Goal: Task Accomplishment & Management: Manage account settings

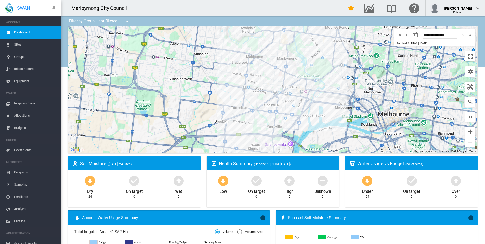
click at [39, 43] on span "Sites" at bounding box center [35, 45] width 43 height 12
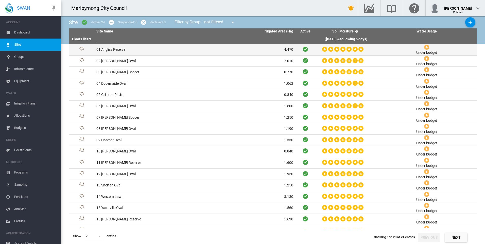
click at [120, 49] on td "01 Angliss Reserve" at bounding box center [144, 49] width 100 height 11
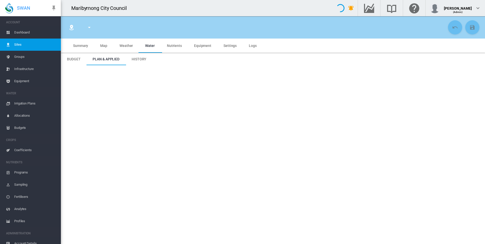
type input "**********"
type input "****"
type input "*********"
type input "**"
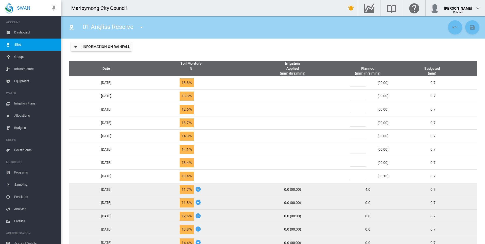
scroll to position [201, 0]
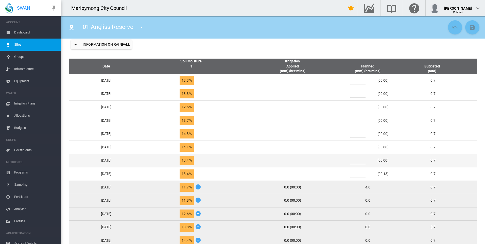
drag, startPoint x: 362, startPoint y: 159, endPoint x: 355, endPoint y: 161, distance: 7.0
click at [355, 161] on div "*" at bounding box center [361, 161] width 30 height 8
type input "*"
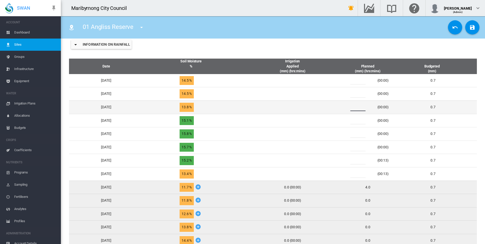
drag, startPoint x: 363, startPoint y: 108, endPoint x: 356, endPoint y: 109, distance: 6.7
click at [356, 109] on input "*" at bounding box center [357, 108] width 15 height 8
type input "*"
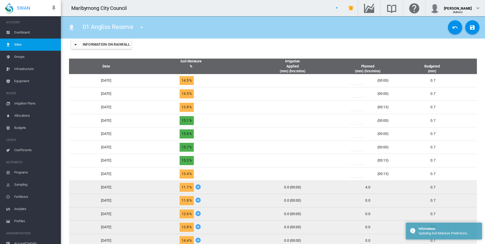
click at [336, 45] on div "Information on Rainfall" at bounding box center [273, 44] width 416 height 20
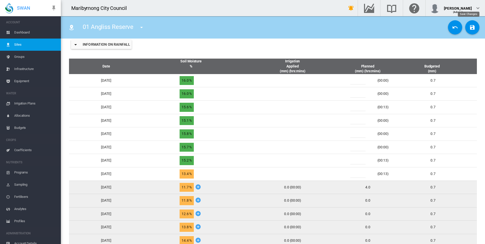
click at [469, 27] on md-icon "icon-content-save" at bounding box center [472, 27] width 6 height 6
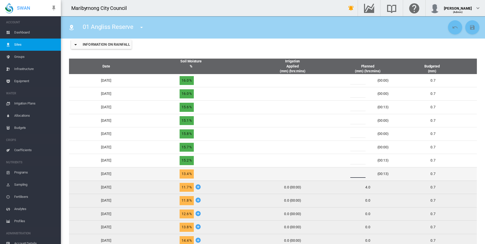
click at [356, 173] on div "*" at bounding box center [361, 174] width 30 height 8
type input "*"
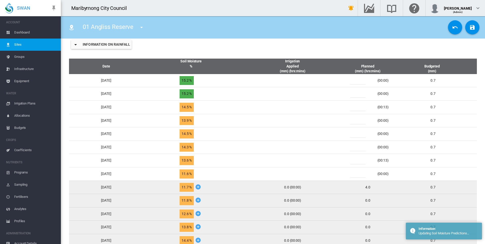
click at [335, 46] on div "Information on Rainfall" at bounding box center [273, 44] width 416 height 20
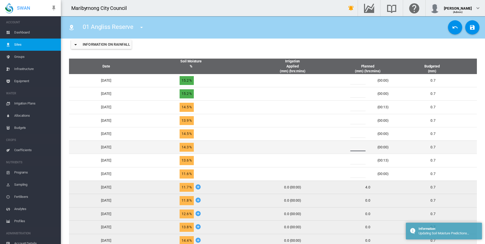
drag, startPoint x: 359, startPoint y: 147, endPoint x: 355, endPoint y: 147, distance: 3.3
click at [355, 147] on div "*" at bounding box center [361, 148] width 30 height 8
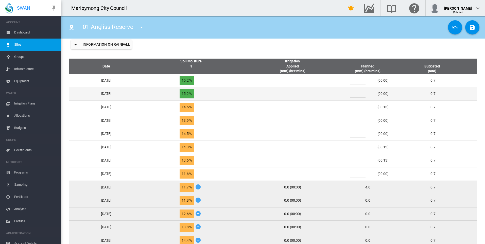
type input "*"
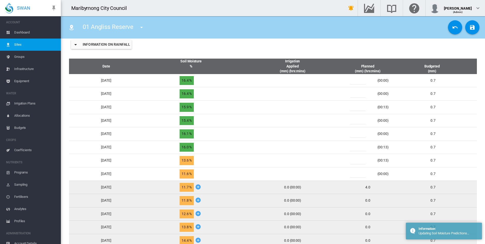
click at [340, 59] on th "Irrigation Applied (mm) (hrs:mins)" at bounding box center [293, 66] width 100 height 15
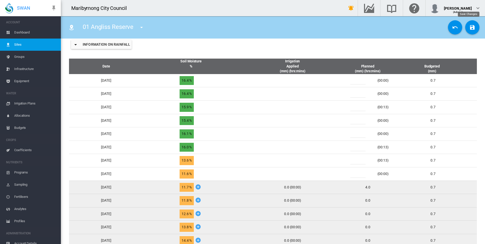
click at [470, 25] on md-icon "icon-content-save" at bounding box center [472, 27] width 6 height 6
click at [141, 26] on md-icon "icon-menu-down" at bounding box center [142, 27] width 6 height 6
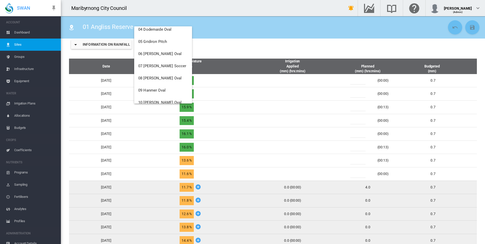
scroll to position [50, 0]
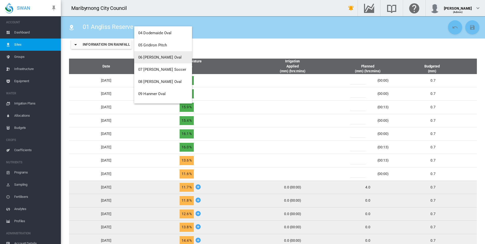
click at [162, 56] on span "06 [PERSON_NAME] Oval" at bounding box center [159, 57] width 43 height 5
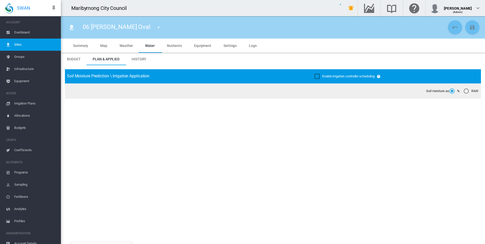
type input "**********"
type input "***"
type input "*********"
type input "**"
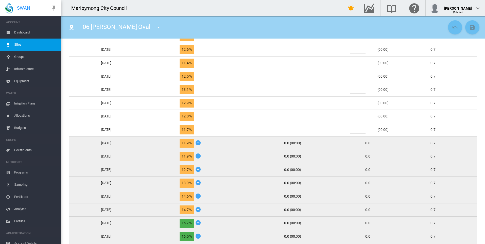
scroll to position [216, 0]
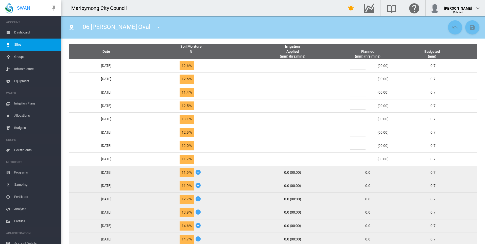
click at [371, 172] on div "0.0" at bounding box center [368, 172] width 47 height 5
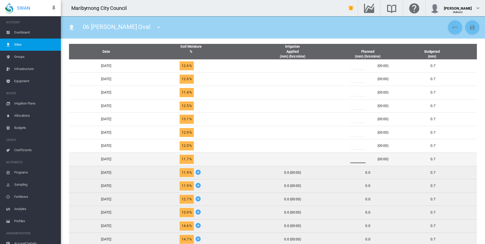
drag, startPoint x: 363, startPoint y: 160, endPoint x: 353, endPoint y: 160, distance: 10.1
click at [353, 160] on div "*" at bounding box center [361, 160] width 30 height 8
type input "*"
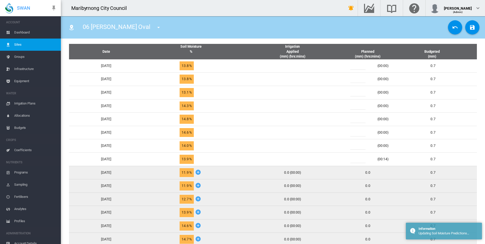
click at [374, 171] on div "0.0" at bounding box center [368, 172] width 47 height 5
drag, startPoint x: 374, startPoint y: 171, endPoint x: 362, endPoint y: 175, distance: 11.9
click at [362, 175] on div "0.0" at bounding box center [368, 172] width 47 height 5
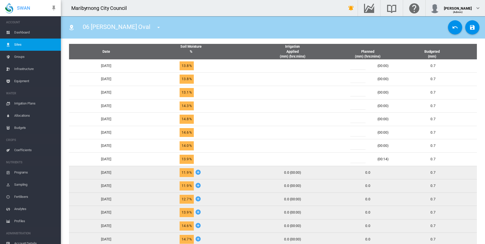
click at [201, 173] on icon at bounding box center [198, 172] width 6 height 6
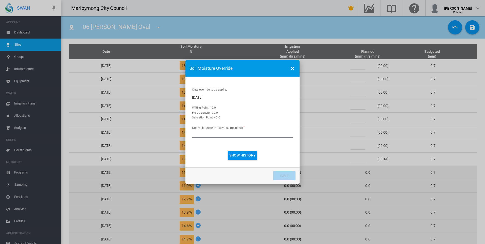
click at [292, 68] on md-icon "icon-close" at bounding box center [293, 68] width 6 height 6
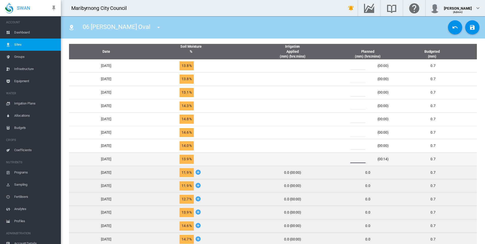
drag, startPoint x: 363, startPoint y: 158, endPoint x: 357, endPoint y: 158, distance: 5.3
click at [357, 158] on input "*" at bounding box center [357, 160] width 15 height 8
type input "*"
drag, startPoint x: 363, startPoint y: 157, endPoint x: 356, endPoint y: 160, distance: 7.7
click at [356, 160] on div "*" at bounding box center [361, 160] width 30 height 8
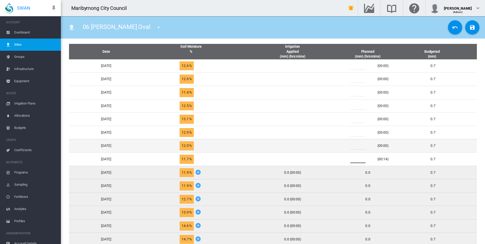
type input "*"
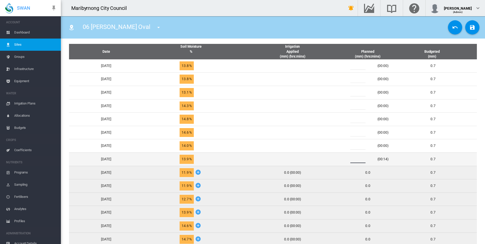
drag, startPoint x: 361, startPoint y: 159, endPoint x: 353, endPoint y: 159, distance: 7.9
click at [353, 159] on div "*" at bounding box center [361, 160] width 30 height 8
type input "*"
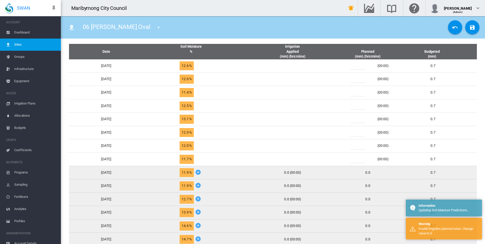
click at [201, 171] on icon at bounding box center [198, 172] width 6 height 6
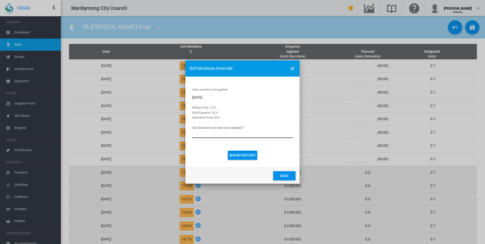
type input "****"
click at [283, 176] on button "Save" at bounding box center [284, 175] width 22 height 9
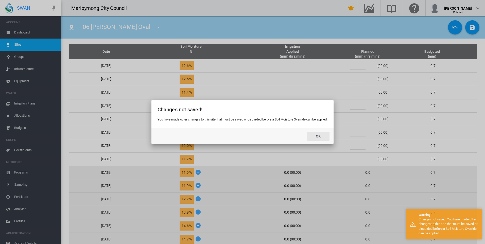
click at [318, 134] on button "Ok" at bounding box center [318, 136] width 22 height 9
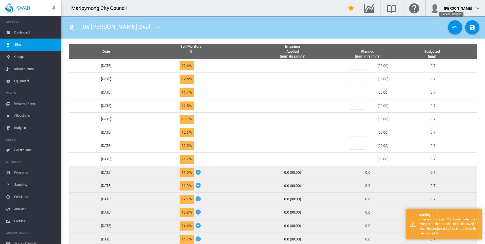
click at [452, 25] on md-icon "icon-undo" at bounding box center [455, 27] width 6 height 6
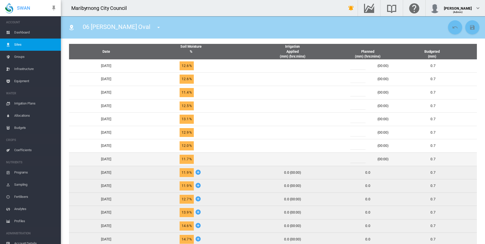
type input "***"
type input "****"
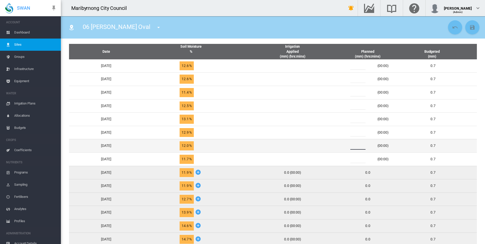
drag, startPoint x: 362, startPoint y: 145, endPoint x: 344, endPoint y: 148, distance: 17.8
click at [344, 148] on tr "Wed, Sep 10 12.0 % *" at bounding box center [273, 145] width 408 height 13
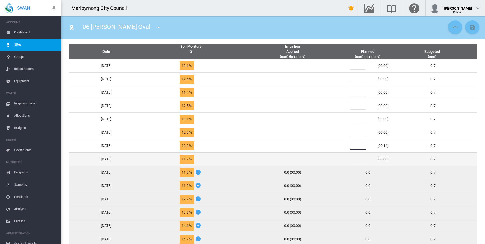
type input "*"
click at [335, 157] on td at bounding box center [293, 158] width 100 height 13
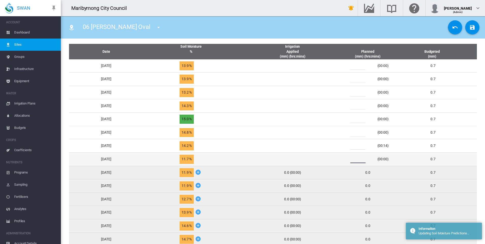
drag, startPoint x: 362, startPoint y: 158, endPoint x: 349, endPoint y: 158, distance: 13.2
click at [349, 158] on td "* (00:00)" at bounding box center [368, 158] width 51 height 13
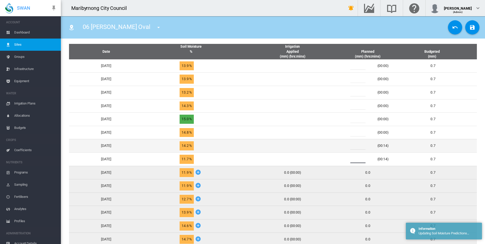
type input "*"
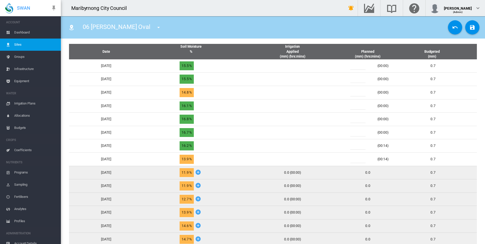
click at [201, 171] on icon at bounding box center [198, 172] width 6 height 6
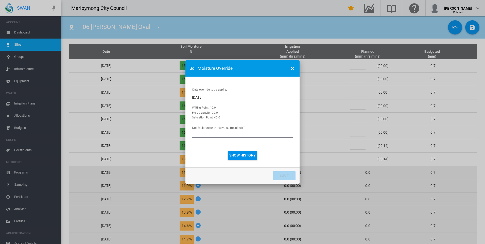
click at [293, 66] on md-icon "icon-close" at bounding box center [293, 68] width 6 height 6
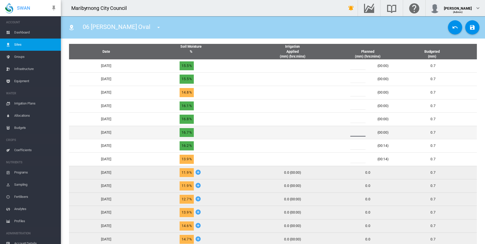
drag, startPoint x: 361, startPoint y: 133, endPoint x: 354, endPoint y: 133, distance: 6.1
click at [354, 133] on div "*" at bounding box center [361, 133] width 30 height 8
type input "*"
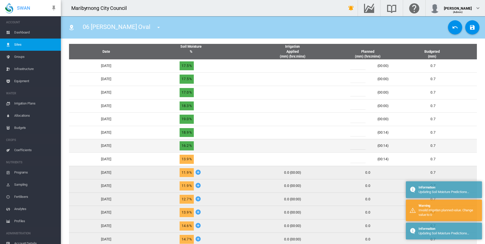
click at [362, 147] on input "*" at bounding box center [357, 146] width 15 height 8
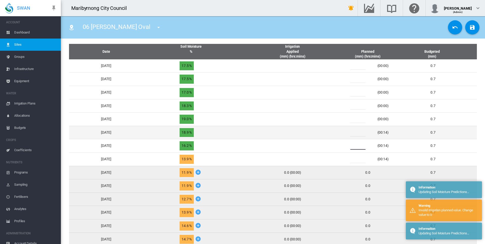
type input "*"
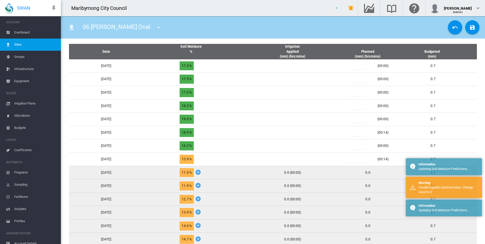
click at [316, 31] on div "06 Walker Oval 01 Angliss Reserve 02 Dobson Oval 03 Dobson Soccer" at bounding box center [256, 27] width 382 height 14
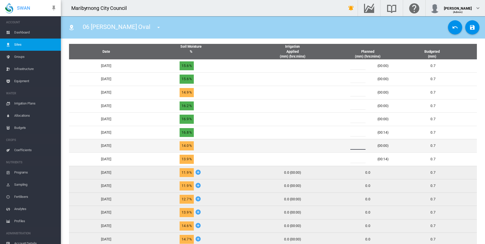
click at [359, 145] on input "*" at bounding box center [357, 146] width 15 height 8
type input "*"
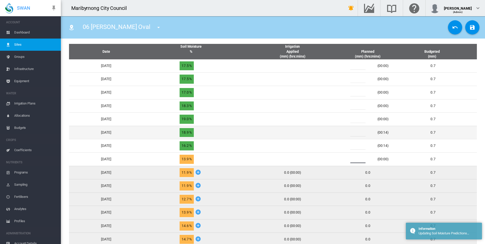
type input "*"
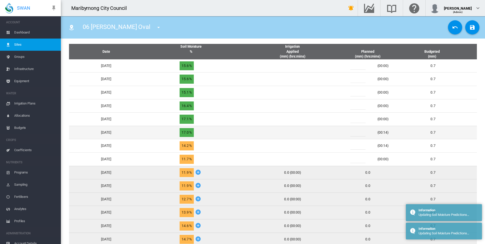
click at [362, 133] on input "*" at bounding box center [357, 133] width 15 height 8
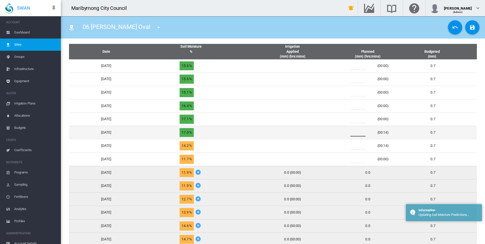
type input "*"
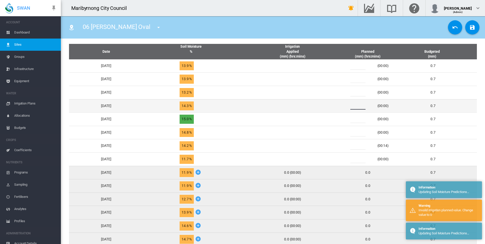
click at [359, 106] on input "*" at bounding box center [357, 106] width 15 height 8
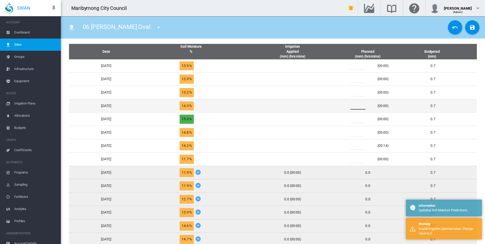
drag, startPoint x: 359, startPoint y: 106, endPoint x: 355, endPoint y: 106, distance: 3.8
click at [355, 106] on div "*" at bounding box center [361, 106] width 30 height 8
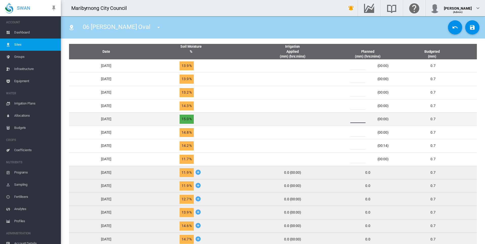
drag, startPoint x: 363, startPoint y: 120, endPoint x: 354, endPoint y: 120, distance: 8.9
click at [354, 120] on div "*" at bounding box center [361, 119] width 30 height 8
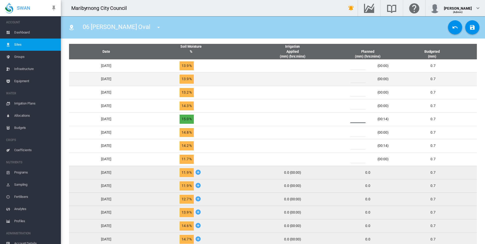
type input "*"
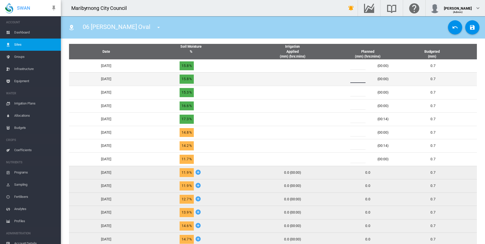
drag, startPoint x: 361, startPoint y: 80, endPoint x: 354, endPoint y: 79, distance: 6.5
click at [354, 79] on div "*" at bounding box center [361, 79] width 30 height 8
type input "*"
click at [337, 80] on td at bounding box center [293, 78] width 100 height 13
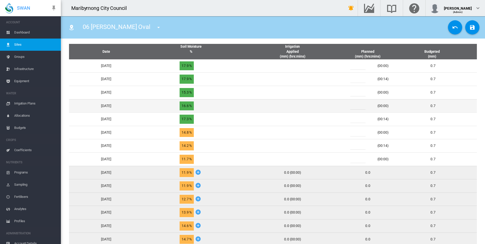
click at [360, 107] on input "*" at bounding box center [357, 106] width 15 height 8
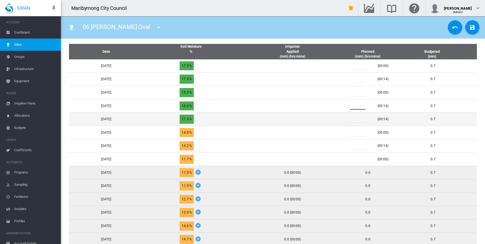
type input "*"
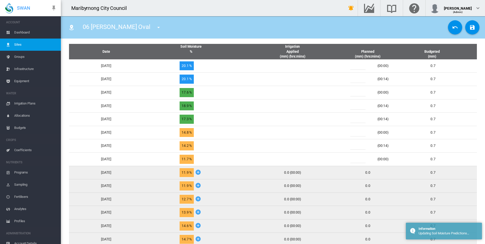
click at [360, 119] on input "*" at bounding box center [357, 119] width 15 height 8
type input "*"
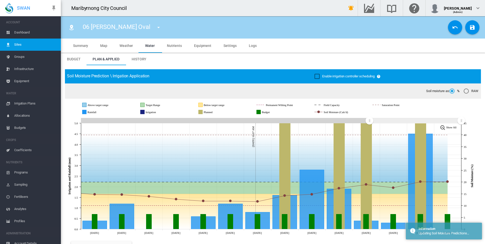
click at [319, 38] on div "06 [PERSON_NAME] Oval 01 [GEOGRAPHIC_DATA] 02 [PERSON_NAME] Oval 03 [PERSON_NAM…" at bounding box center [273, 27] width 424 height 22
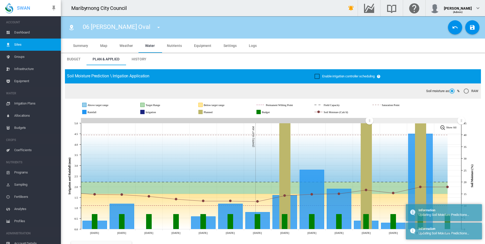
scroll to position [216, 0]
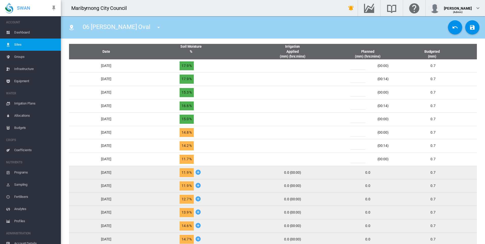
click at [156, 26] on md-icon "icon-menu-down" at bounding box center [159, 27] width 6 height 6
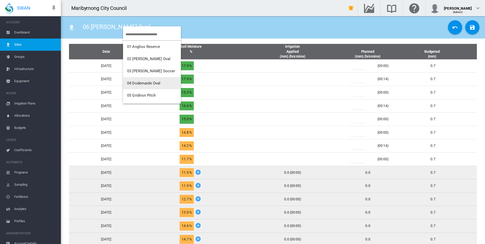
click at [162, 84] on button "04 Dodemaide Oval" at bounding box center [152, 83] width 58 height 12
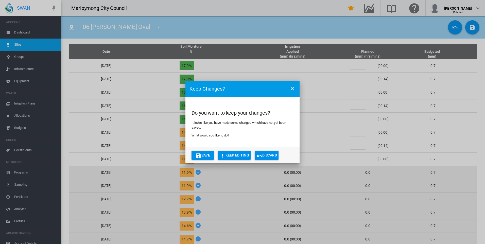
click at [205, 156] on button "Save" at bounding box center [203, 155] width 22 height 9
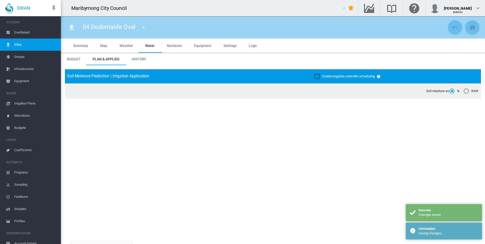
type input "**********"
type input "*****"
type input "*********"
type input "*"
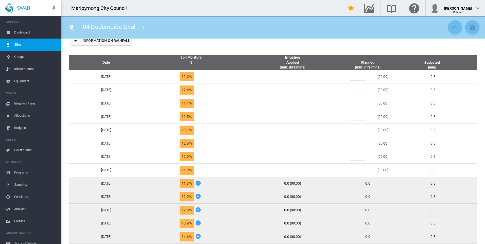
scroll to position [207, 0]
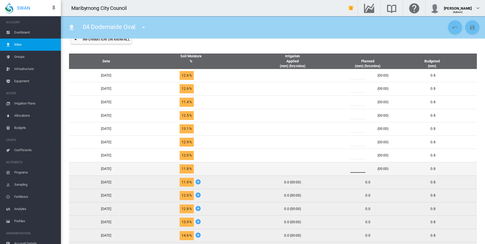
click at [360, 167] on input "*" at bounding box center [357, 169] width 15 height 8
type input "*"
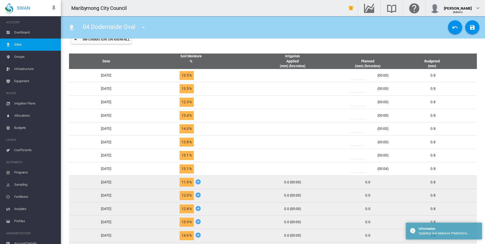
click at [360, 167] on input "*" at bounding box center [357, 169] width 15 height 8
type input "*"
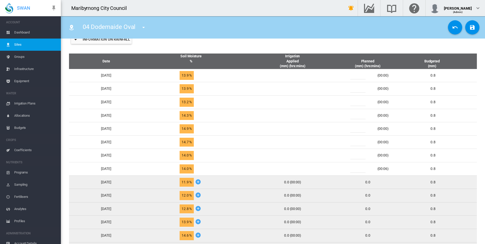
scroll to position [28, 0]
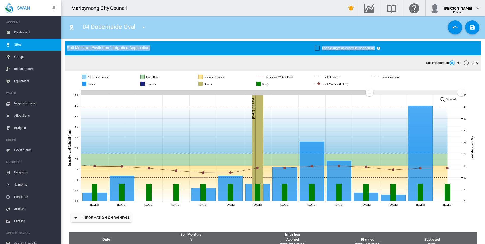
drag, startPoint x: 479, startPoint y: 63, endPoint x: 479, endPoint y: 36, distance: 26.6
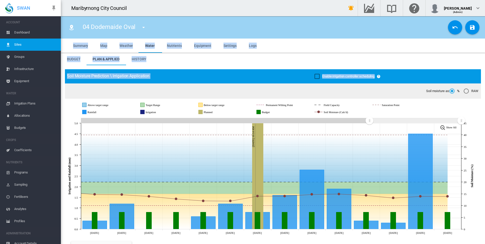
click at [283, 62] on md-tabs-canvas "Budget Plan & Applied History Budget Plan & Applied History" at bounding box center [273, 59] width 424 height 12
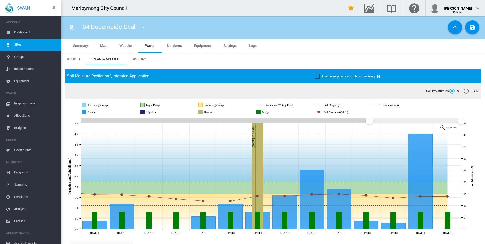
click at [230, 44] on span "Settings" at bounding box center [230, 46] width 13 height 4
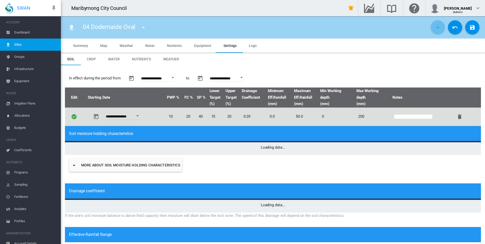
type input "*"
type input "**"
type input "*****"
type input "**"
type input "*****"
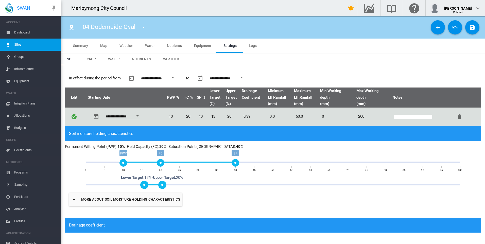
click at [196, 45] on span "Equipment" at bounding box center [202, 46] width 17 height 4
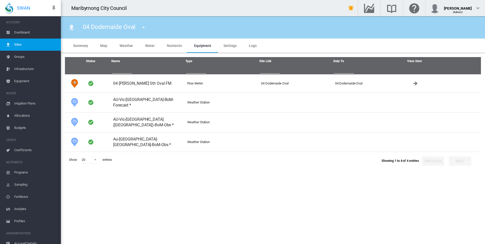
click at [175, 44] on span "Nutrients" at bounding box center [174, 46] width 15 height 4
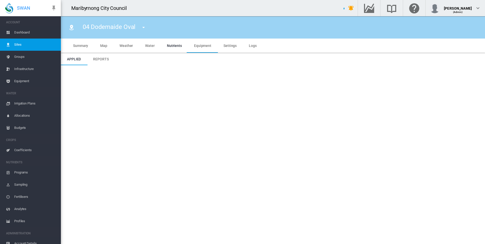
click at [151, 43] on md-tab-item "Water" at bounding box center [150, 46] width 22 height 14
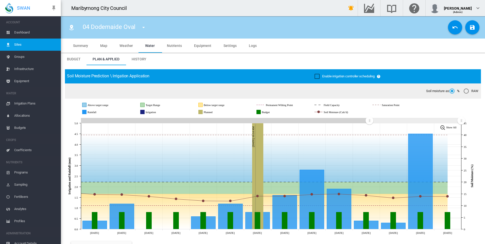
click at [79, 44] on span "Summary" at bounding box center [80, 46] width 15 height 4
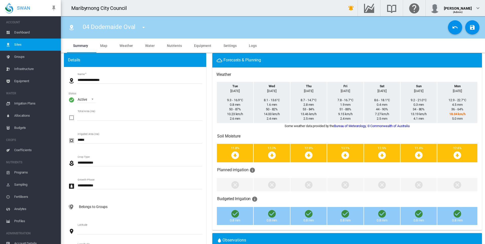
click at [214, 40] on md-tab-item "Equipment" at bounding box center [202, 46] width 29 height 14
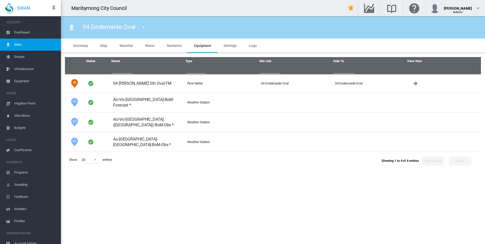
click at [28, 80] on span "Equipment" at bounding box center [35, 81] width 43 height 12
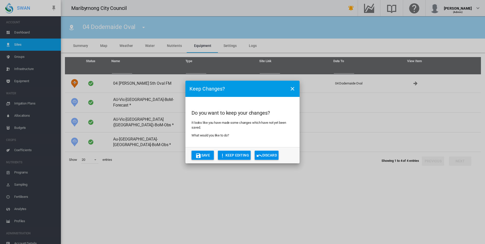
click at [292, 86] on md-icon "icon-close" at bounding box center [293, 89] width 6 height 6
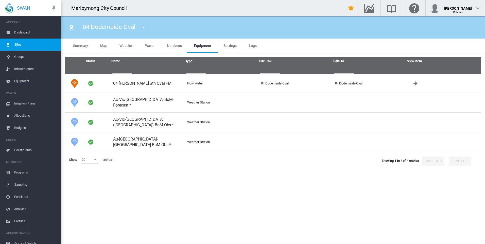
click at [228, 48] on md-tab-item "Settings" at bounding box center [229, 46] width 25 height 14
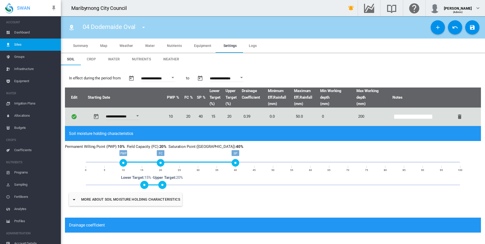
click at [116, 58] on span "Water" at bounding box center [114, 59] width 12 height 4
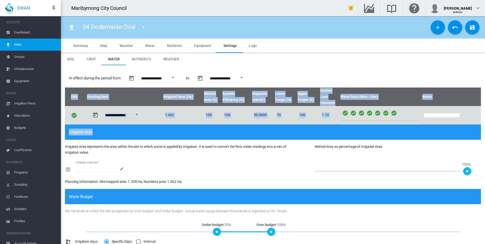
drag, startPoint x: 481, startPoint y: 81, endPoint x: 474, endPoint y: 126, distance: 45.4
drag, startPoint x: 474, startPoint y: 126, endPoint x: 459, endPoint y: 70, distance: 58.4
click at [459, 70] on div "**********" at bounding box center [273, 78] width 416 height 18
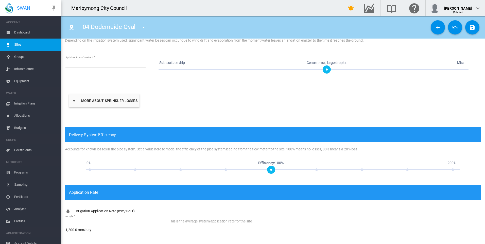
scroll to position [258, 0]
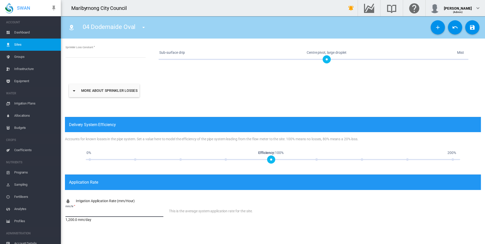
drag, startPoint x: 73, startPoint y: 213, endPoint x: 57, endPoint y: 214, distance: 16.0
click at [57, 215] on div "SWAN ACCOUNT Dashboard Sites Groups Infrastructure Equipment WATER" at bounding box center [242, 122] width 485 height 244
type input "*****"
click at [202, 219] on div "This is the average system application rate for the site." at bounding box center [325, 216] width 312 height 24
click at [472, 27] on md-icon "icon-content-save" at bounding box center [472, 27] width 6 height 6
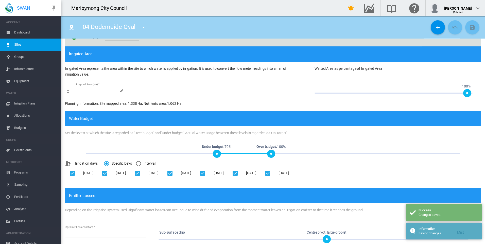
scroll to position [0, 0]
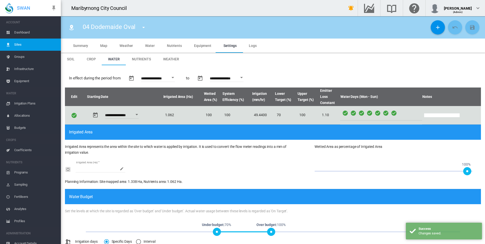
click at [152, 48] on md-tab-item "Water" at bounding box center [150, 46] width 22 height 14
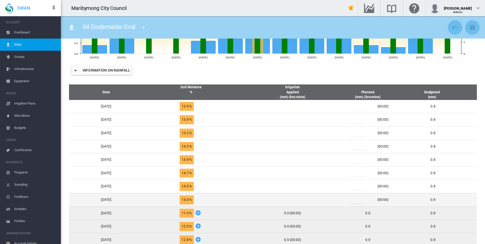
scroll to position [178, 0]
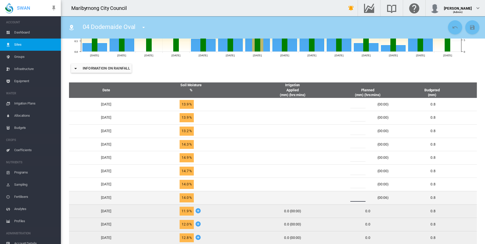
drag, startPoint x: 361, startPoint y: 197, endPoint x: 354, endPoint y: 197, distance: 7.1
click at [354, 197] on div "*" at bounding box center [361, 198] width 30 height 8
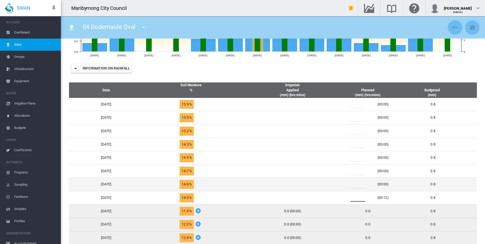
type input "**"
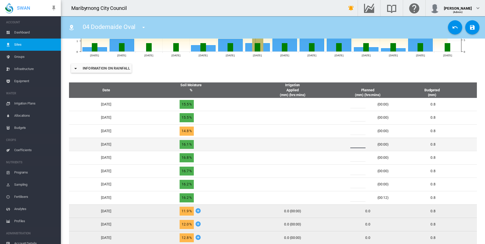
drag, startPoint x: 360, startPoint y: 144, endPoint x: 352, endPoint y: 145, distance: 8.0
click at [352, 145] on div "*" at bounding box center [361, 145] width 30 height 8
type input "**"
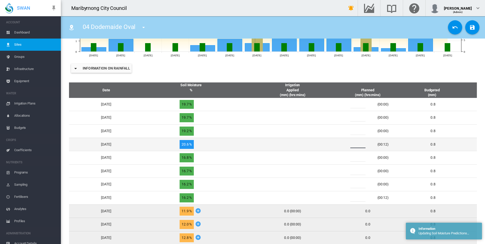
drag, startPoint x: 361, startPoint y: 145, endPoint x: 350, endPoint y: 145, distance: 10.7
click at [350, 145] on div "** (00:12)" at bounding box center [368, 145] width 47 height 8
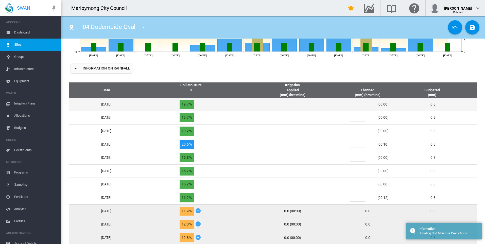
type input "*"
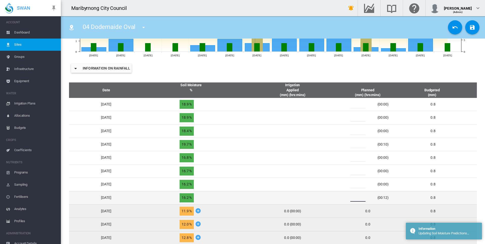
drag, startPoint x: 361, startPoint y: 198, endPoint x: 353, endPoint y: 198, distance: 8.4
click at [353, 198] on div "**" at bounding box center [361, 198] width 30 height 8
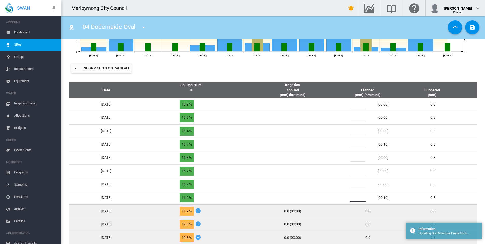
type input "*"
click at [337, 73] on div "Information on Rainfall" at bounding box center [273, 68] width 416 height 20
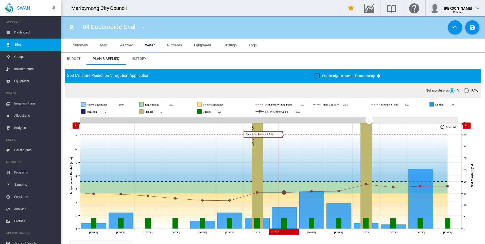
scroll to position [0, 0]
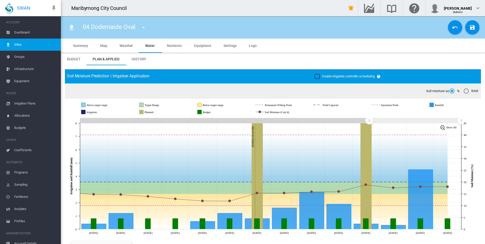
drag, startPoint x: 225, startPoint y: 44, endPoint x: 195, endPoint y: 110, distance: 71.9
click at [225, 44] on span "Settings" at bounding box center [230, 46] width 13 height 4
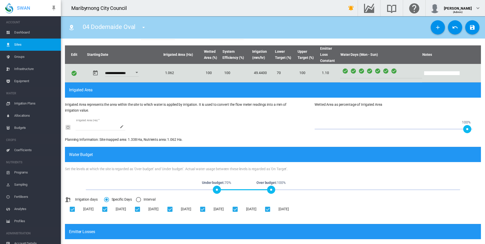
scroll to position [4, 0]
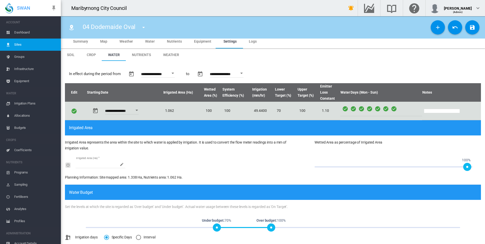
click at [137, 30] on md-menu "01 Angliss Reserve 02 [PERSON_NAME] Oval 03 [PERSON_NAME] Soccer 04 Dodemaide O…" at bounding box center [143, 26] width 13 height 7
click at [144, 27] on md-icon "icon-menu-down" at bounding box center [144, 27] width 6 height 6
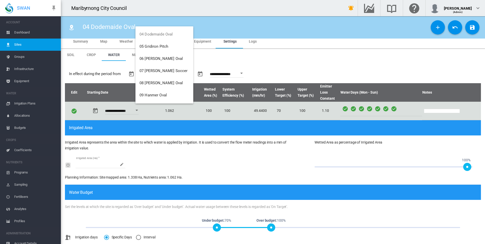
scroll to position [53, 0]
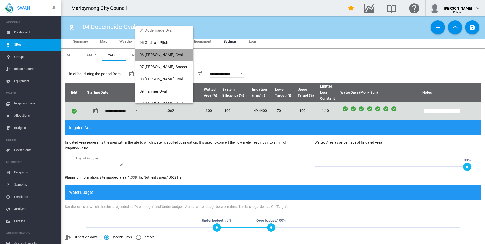
click at [168, 57] on button "06 [PERSON_NAME] Oval" at bounding box center [164, 55] width 58 height 12
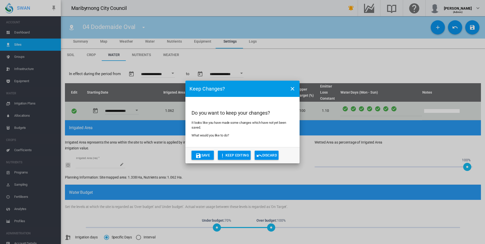
click at [202, 154] on button "Save" at bounding box center [203, 155] width 22 height 9
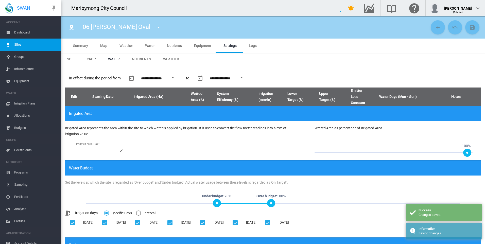
type input "**********"
type input "***"
type input "*********"
type input "**"
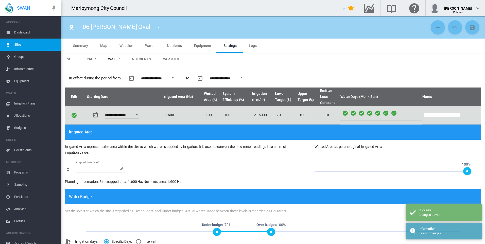
scroll to position [258, 0]
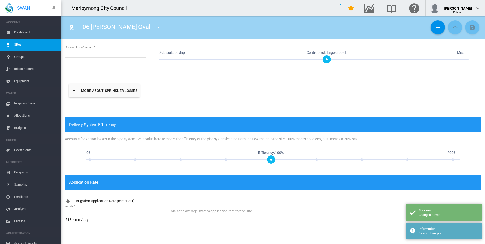
type input "*"
type input "**"
type input "***"
type input "****"
type input "***"
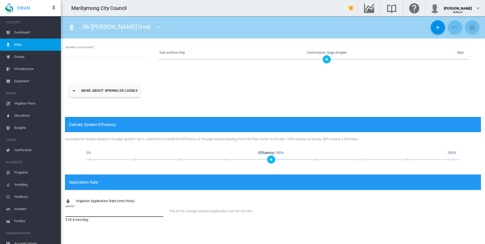
drag, startPoint x: 86, startPoint y: 213, endPoint x: 64, endPoint y: 214, distance: 22.1
click at [64, 214] on div "**********" at bounding box center [273, 25] width 424 height 437
type input "******"
click at [262, 208] on div "This is the average system application rate for the site." at bounding box center [325, 216] width 312 height 24
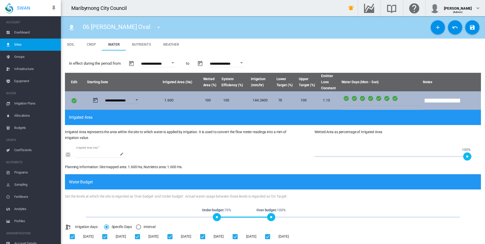
scroll to position [0, 0]
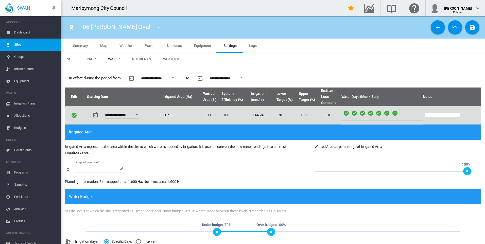
drag, startPoint x: 151, startPoint y: 45, endPoint x: 165, endPoint y: 56, distance: 18.0
click at [151, 45] on span "Water" at bounding box center [150, 46] width 10 height 4
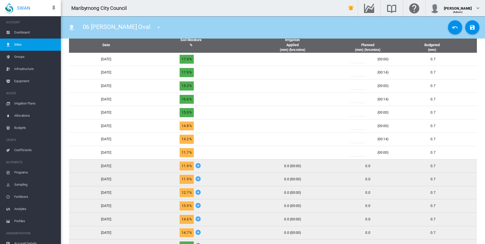
scroll to position [228, 0]
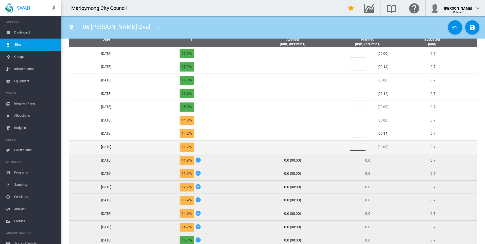
drag, startPoint x: 362, startPoint y: 146, endPoint x: 353, endPoint y: 148, distance: 9.5
click at [353, 148] on div "*" at bounding box center [361, 147] width 30 height 8
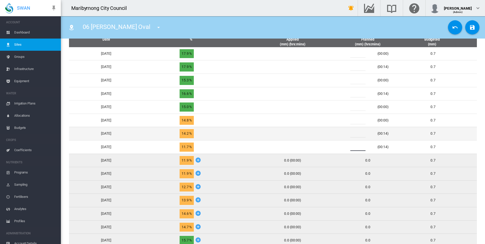
type input "*"
click at [338, 137] on td at bounding box center [293, 133] width 100 height 13
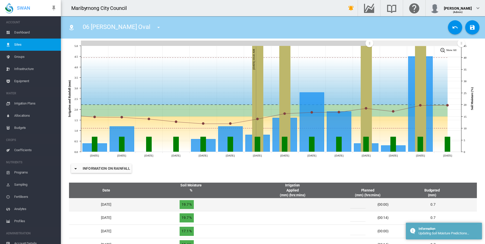
scroll to position [0, 0]
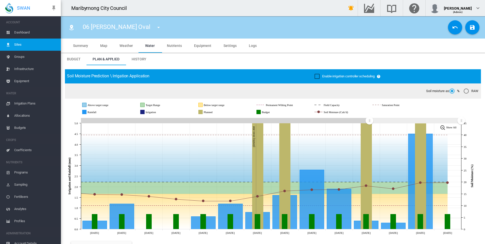
click at [232, 45] on span "Settings" at bounding box center [230, 46] width 13 height 4
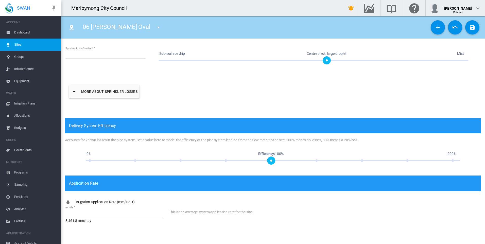
scroll to position [258, 0]
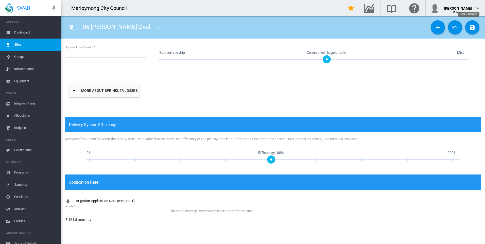
click at [468, 31] on button "Save Changes" at bounding box center [472, 27] width 14 height 14
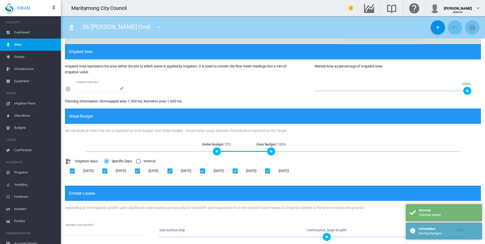
scroll to position [0, 0]
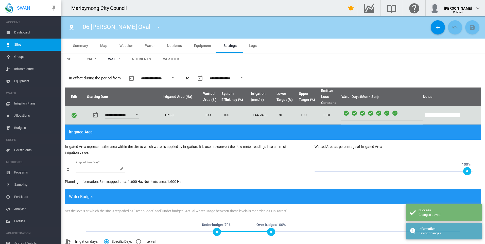
click at [149, 44] on span "Water" at bounding box center [150, 46] width 10 height 4
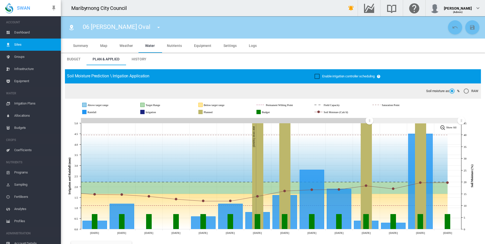
drag, startPoint x: 227, startPoint y: 45, endPoint x: 153, endPoint y: 131, distance: 114.1
click at [227, 45] on span "Settings" at bounding box center [230, 46] width 13 height 4
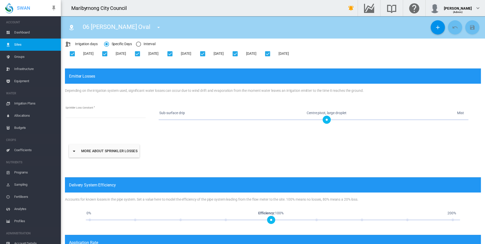
scroll to position [258, 0]
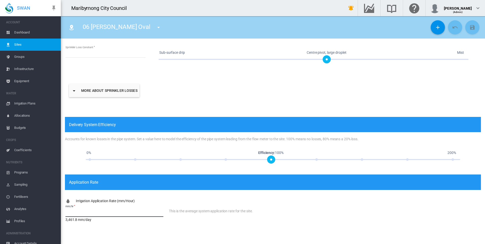
drag, startPoint x: 82, startPoint y: 214, endPoint x: 62, endPoint y: 215, distance: 20.0
click at [62, 215] on div "**********" at bounding box center [273, 25] width 424 height 437
click at [162, 215] on input "*****" at bounding box center [114, 213] width 98 height 8
click at [275, 210] on div "This is the average system application rate for the site." at bounding box center [325, 216] width 312 height 24
click at [469, 27] on md-icon "icon-content-save" at bounding box center [472, 27] width 6 height 6
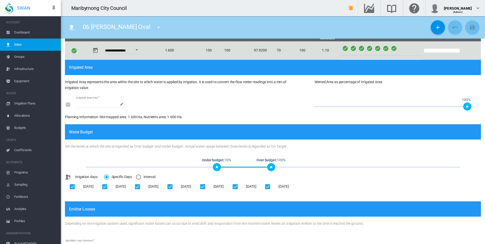
scroll to position [0, 0]
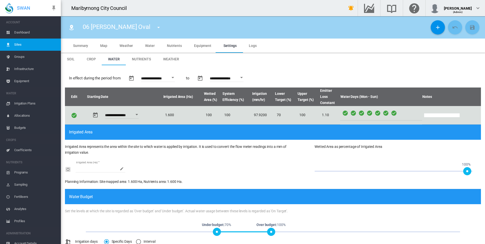
click at [148, 44] on span "Water" at bounding box center [150, 46] width 10 height 4
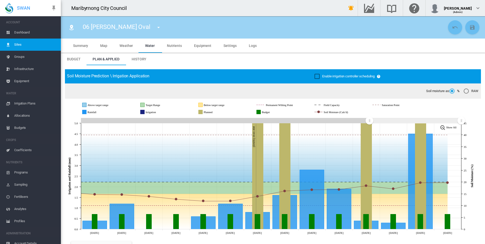
click at [224, 47] on span "Settings" at bounding box center [230, 46] width 13 height 4
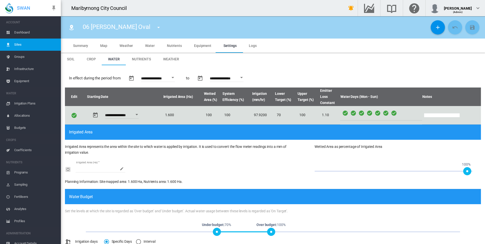
scroll to position [258, 0]
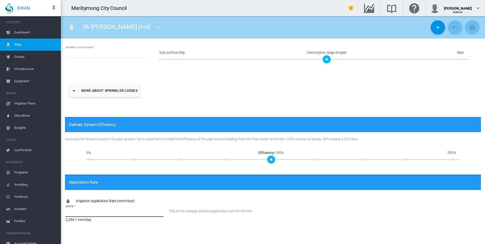
drag, startPoint x: 80, startPoint y: 211, endPoint x: 53, endPoint y: 213, distance: 27.4
click at [53, 213] on div "SWAN ACCOUNT Dashboard Sites Groups Infrastructure Equipment WATER" at bounding box center [242, 122] width 485 height 244
type input "******"
click at [279, 212] on div "This is the average system application rate for the site." at bounding box center [325, 216] width 312 height 24
click at [470, 29] on md-icon "icon-content-save" at bounding box center [472, 27] width 6 height 6
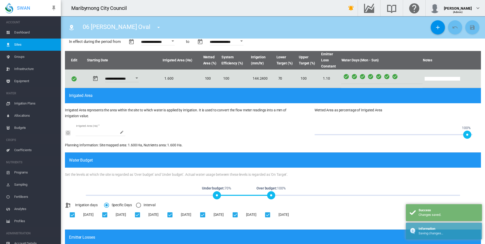
scroll to position [0, 0]
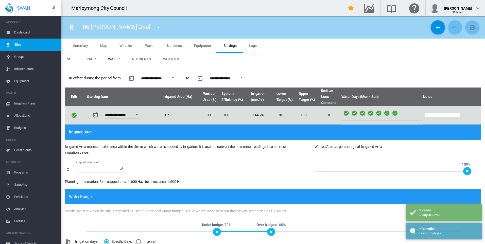
click at [149, 45] on span "Water" at bounding box center [150, 46] width 10 height 4
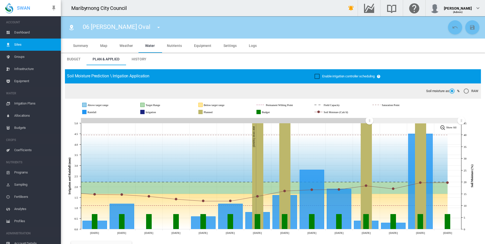
click at [156, 26] on md-icon "icon-menu-down" at bounding box center [159, 27] width 6 height 6
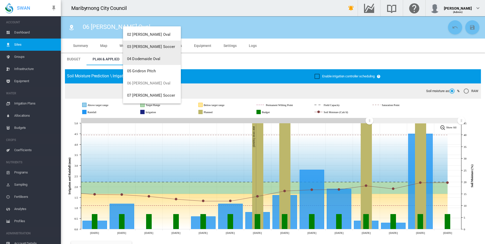
scroll to position [51, 0]
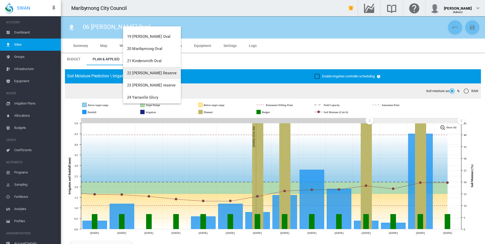
scroll to position [231, 0]
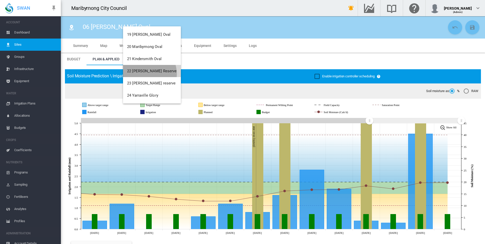
click at [145, 74] on button "22 [PERSON_NAME] Reserve" at bounding box center [152, 71] width 58 height 12
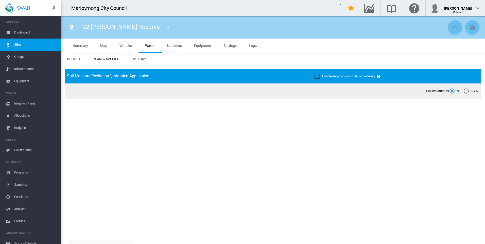
type input "**********"
type input "****"
type input "*********"
type input "**"
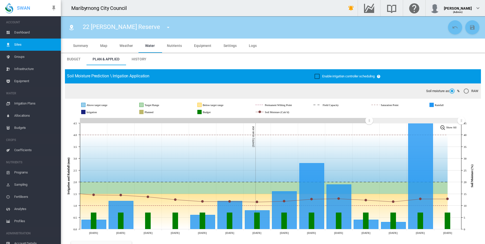
click at [226, 47] on span "Settings" at bounding box center [230, 46] width 13 height 4
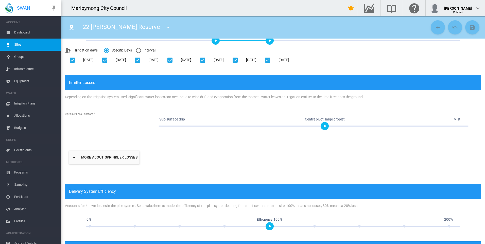
scroll to position [258, 0]
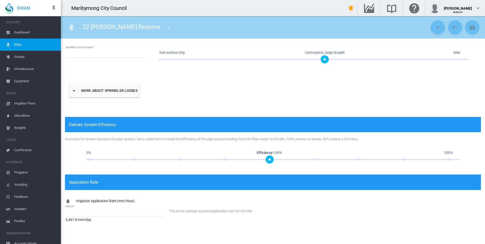
type input "*"
type input "**"
type input "****"
type input "*****"
type input "****"
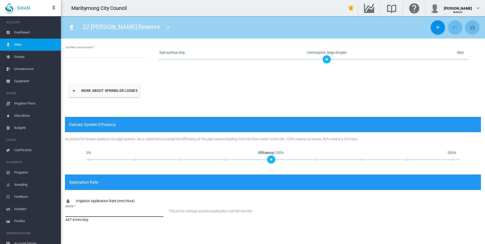
drag, startPoint x: 80, startPoint y: 215, endPoint x: 58, endPoint y: 215, distance: 22.3
click at [57, 215] on div "SWAN ACCOUNT Dashboard Sites Groups Infrastructure Equipment WATER" at bounding box center [242, 122] width 485 height 244
type input "*****"
click at [199, 223] on div "This is the average system application rate for the site." at bounding box center [325, 216] width 312 height 24
click at [472, 30] on md-icon "icon-content-save" at bounding box center [472, 27] width 6 height 6
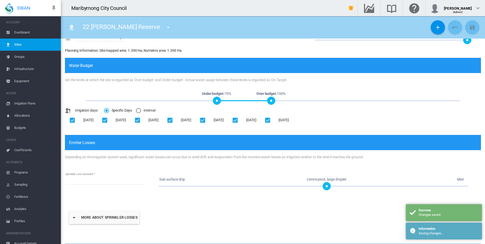
scroll to position [0, 0]
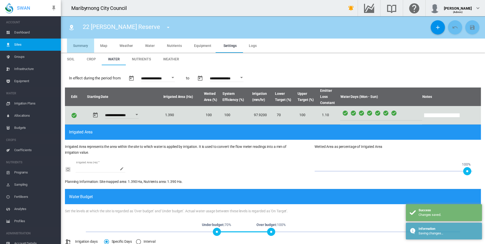
click at [86, 42] on md-tab-item "Summary" at bounding box center [80, 46] width 27 height 14
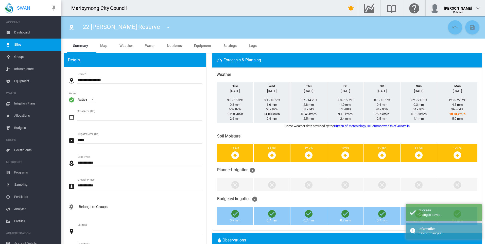
click at [150, 45] on span "Water" at bounding box center [150, 46] width 10 height 4
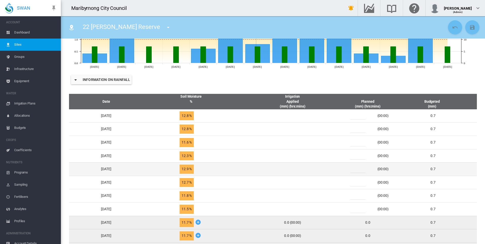
scroll to position [178, 0]
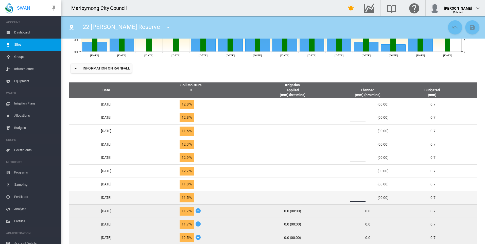
drag, startPoint x: 361, startPoint y: 198, endPoint x: 345, endPoint y: 194, distance: 16.1
click at [346, 198] on tr "Tue, Sep 9 11.5 % *" at bounding box center [273, 197] width 408 height 13
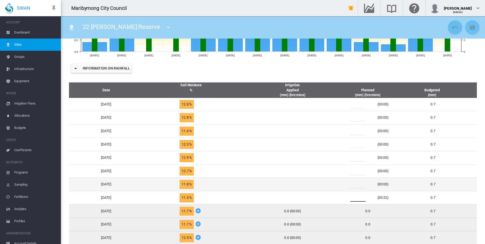
type input "**"
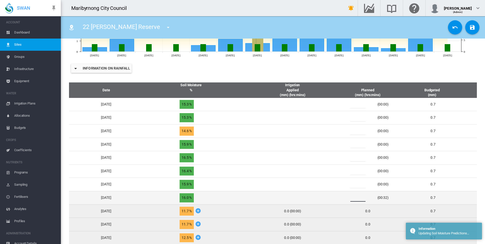
drag, startPoint x: 362, startPoint y: 198, endPoint x: 348, endPoint y: 198, distance: 14.0
click at [348, 198] on td "** (00:32)" at bounding box center [368, 197] width 51 height 13
type input "*"
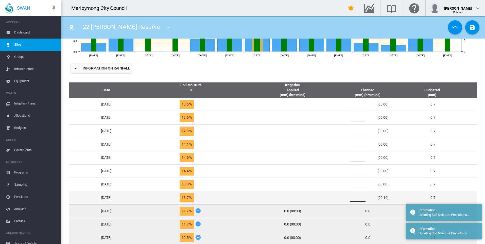
drag, startPoint x: 360, startPoint y: 197, endPoint x: 352, endPoint y: 197, distance: 7.9
click at [352, 197] on div "*" at bounding box center [361, 198] width 30 height 8
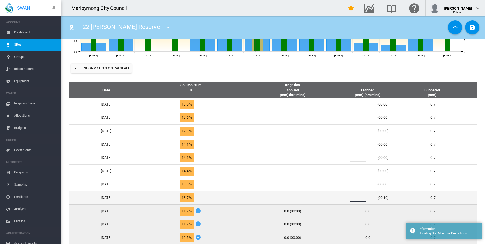
type input "*"
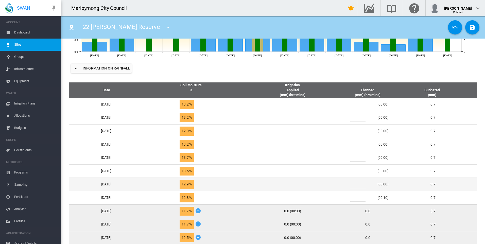
drag, startPoint x: 362, startPoint y: 184, endPoint x: 351, endPoint y: 184, distance: 11.4
click at [351, 184] on div "* (00:00)" at bounding box center [368, 185] width 47 height 8
type input "*"
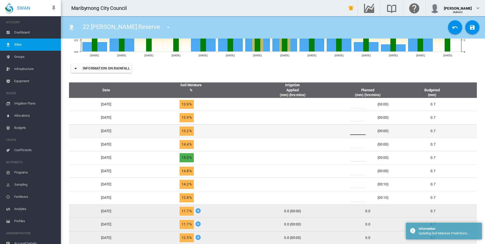
drag, startPoint x: 361, startPoint y: 131, endPoint x: 346, endPoint y: 131, distance: 15.2
click at [346, 131] on tr "Sun, Sep 14 13.2 % *" at bounding box center [273, 130] width 408 height 13
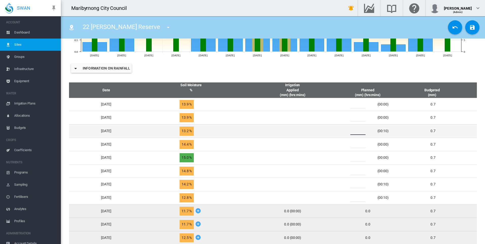
type input "*"
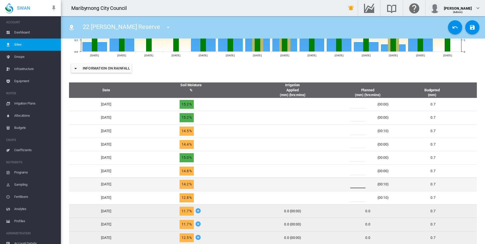
drag, startPoint x: 361, startPoint y: 183, endPoint x: 354, endPoint y: 185, distance: 7.2
click at [354, 185] on div "*" at bounding box center [361, 185] width 30 height 8
type input "*"
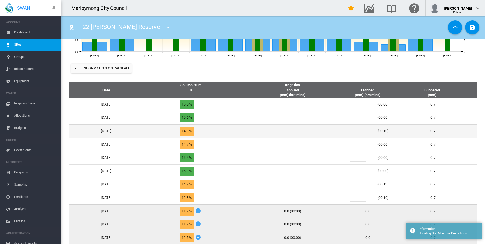
drag, startPoint x: 363, startPoint y: 129, endPoint x: 353, endPoint y: 131, distance: 10.6
click at [353, 131] on div "*" at bounding box center [361, 131] width 30 height 8
type input "*"
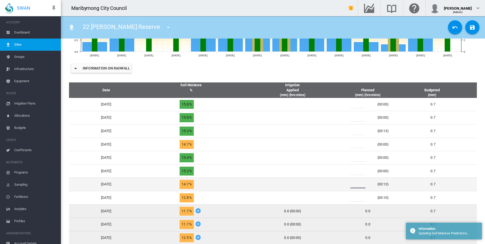
drag, startPoint x: 361, startPoint y: 184, endPoint x: 350, endPoint y: 185, distance: 11.4
click at [351, 184] on div "*" at bounding box center [361, 185] width 30 height 8
type input "*"
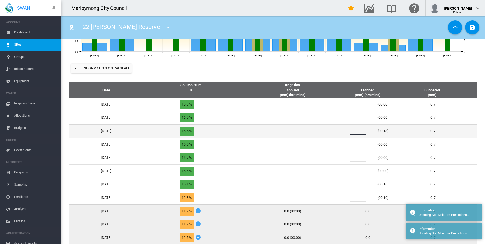
drag, startPoint x: 359, startPoint y: 130, endPoint x: 352, endPoint y: 131, distance: 7.0
click at [352, 131] on div "*" at bounding box center [361, 131] width 30 height 8
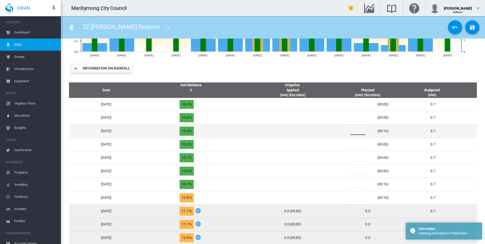
type input "*"
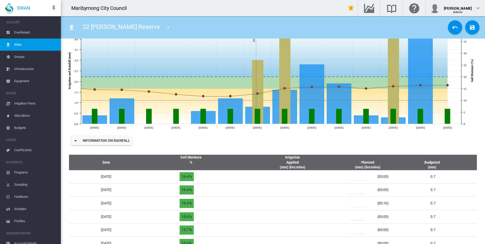
scroll to position [25, 0]
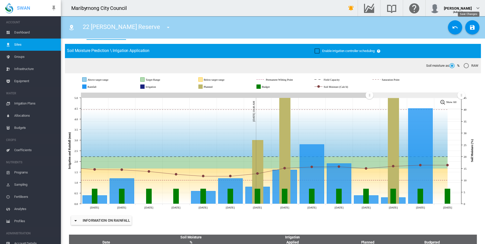
click at [470, 30] on md-icon "icon-content-save" at bounding box center [472, 27] width 6 height 6
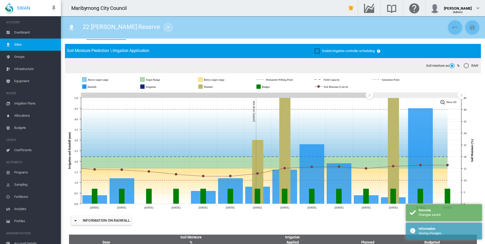
click at [165, 28] on md-icon "icon-menu-down" at bounding box center [168, 27] width 6 height 6
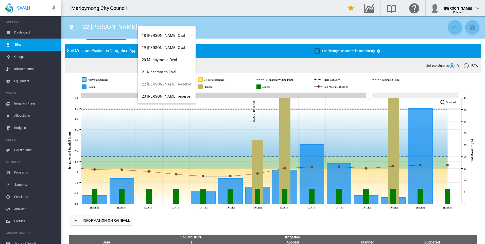
scroll to position [231, 0]
click at [180, 50] on button "20 Maribyrnong Oval" at bounding box center [167, 47] width 58 height 12
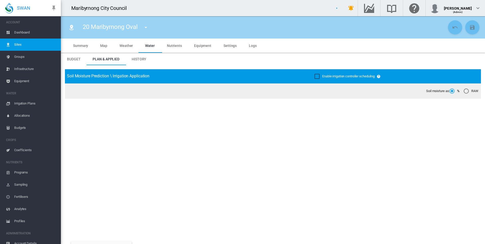
type input "**********"
type input "****"
type input "*********"
type input "*"
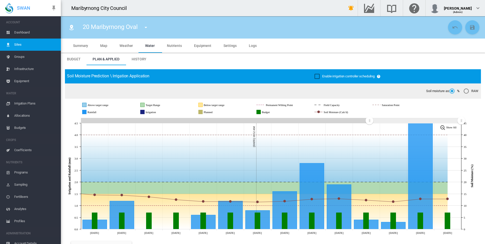
click at [226, 42] on md-tab-item "Settings" at bounding box center [229, 46] width 25 height 14
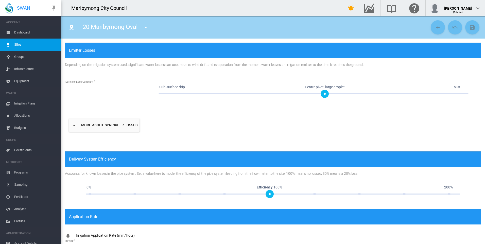
scroll to position [258, 0]
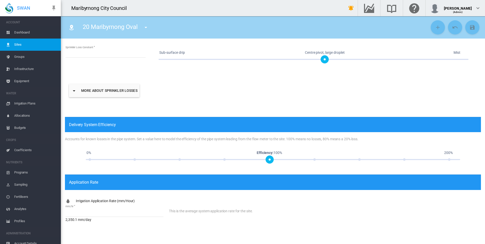
type input "*"
type input "**"
type input "****"
type input "*****"
type input "****"
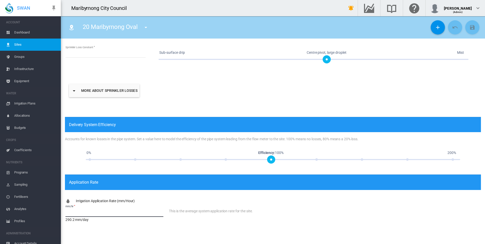
drag, startPoint x: 90, startPoint y: 211, endPoint x: 60, endPoint y: 212, distance: 30.0
click at [60, 212] on div "SWAN ACCOUNT Dashboard Sites Groups Infrastructure Equipment WATER" at bounding box center [242, 122] width 485 height 244
type input "******"
click at [296, 214] on div "This is the average system application rate for the site." at bounding box center [325, 216] width 312 height 24
click at [470, 28] on md-icon "icon-content-save" at bounding box center [472, 27] width 6 height 6
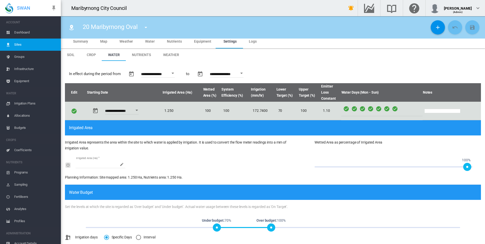
scroll to position [0, 0]
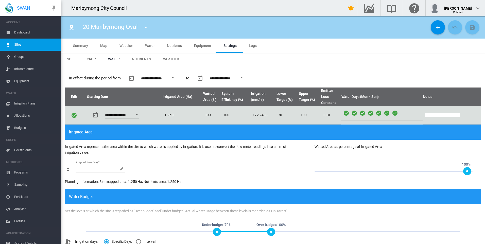
drag, startPoint x: 84, startPoint y: 47, endPoint x: 135, endPoint y: 47, distance: 50.8
click at [84, 47] on span "Summary" at bounding box center [80, 46] width 15 height 4
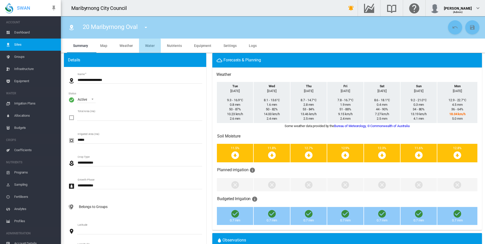
click at [145, 46] on span "Water" at bounding box center [150, 46] width 10 height 4
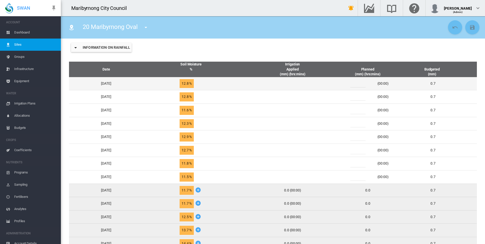
scroll to position [203, 0]
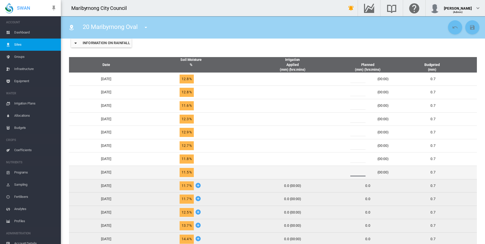
drag, startPoint x: 361, startPoint y: 173, endPoint x: 352, endPoint y: 175, distance: 9.6
click at [352, 175] on div "*" at bounding box center [361, 173] width 30 height 8
type input "**"
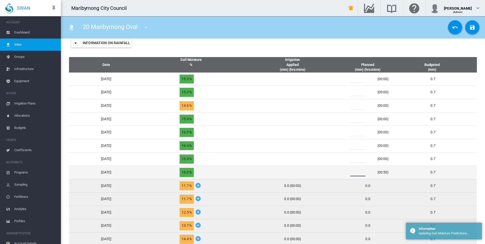
drag, startPoint x: 363, startPoint y: 173, endPoint x: 351, endPoint y: 173, distance: 11.7
click at [351, 173] on div "**" at bounding box center [361, 173] width 30 height 8
type input "*"
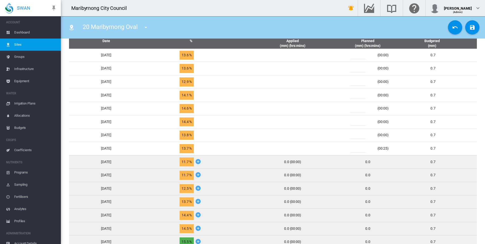
scroll to position [228, 0]
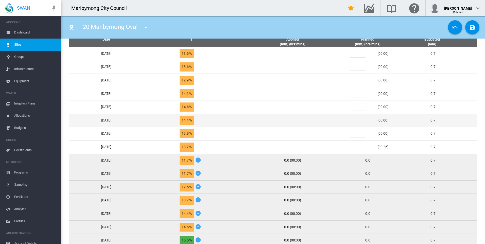
drag, startPoint x: 363, startPoint y: 120, endPoint x: 349, endPoint y: 120, distance: 14.2
click at [349, 120] on td "* (00:00)" at bounding box center [368, 120] width 51 height 13
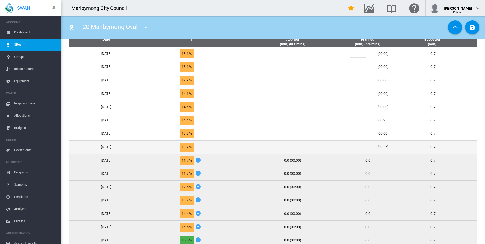
type input "*"
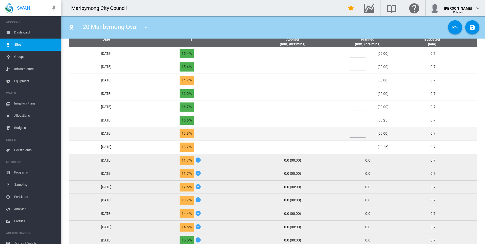
drag, startPoint x: 359, startPoint y: 134, endPoint x: 355, endPoint y: 135, distance: 4.3
click at [355, 135] on div "*" at bounding box center [361, 134] width 30 height 8
type input "*"
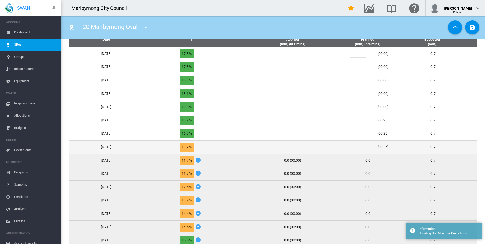
click at [360, 148] on input "*" at bounding box center [357, 147] width 15 height 8
drag, startPoint x: 359, startPoint y: 148, endPoint x: 354, endPoint y: 148, distance: 5.1
click at [354, 148] on div "*" at bounding box center [361, 147] width 30 height 8
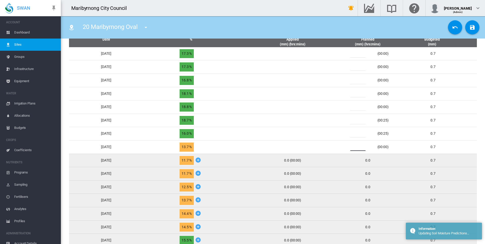
type input "*"
click at [326, 25] on div "20 Maribyrnong Oval 01 Angliss Reserve 02 Dobson Oval 03 Dobson Soccer 04 Dodem…" at bounding box center [256, 27] width 382 height 14
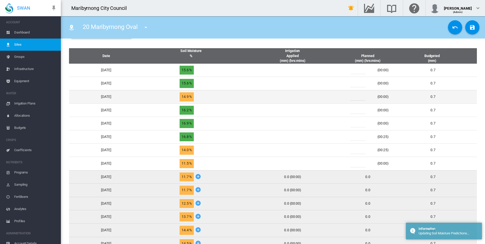
scroll to position [203, 0]
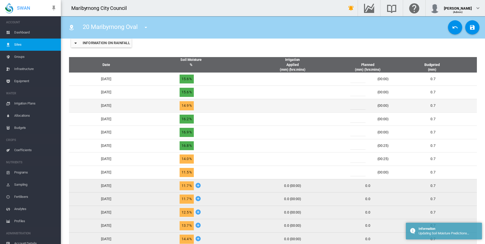
drag, startPoint x: 361, startPoint y: 108, endPoint x: 353, endPoint y: 109, distance: 8.0
click at [353, 109] on div "*" at bounding box center [361, 106] width 30 height 8
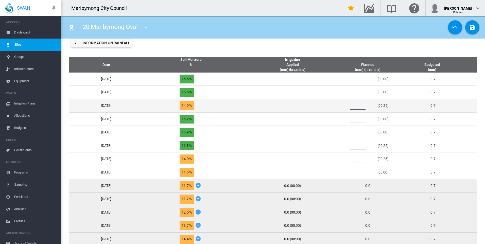
type input "*"
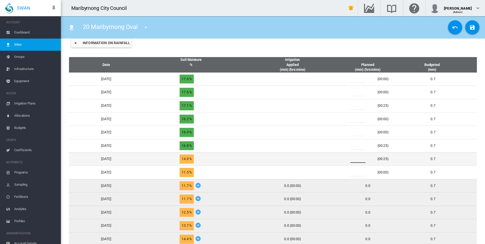
drag, startPoint x: 361, startPoint y: 161, endPoint x: 354, endPoint y: 161, distance: 7.4
click at [354, 161] on div "*" at bounding box center [361, 159] width 30 height 8
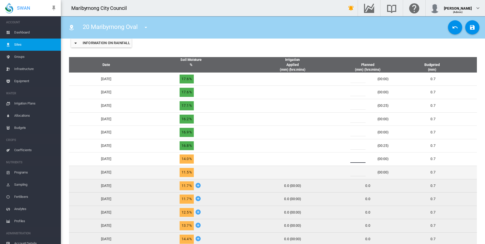
type input "*"
click at [340, 169] on td at bounding box center [293, 172] width 100 height 13
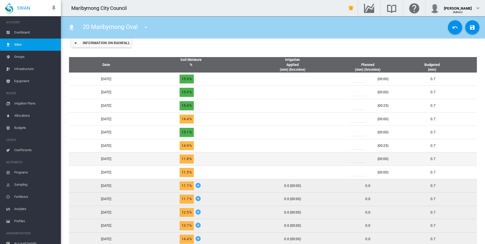
click at [355, 160] on div "*" at bounding box center [361, 159] width 30 height 8
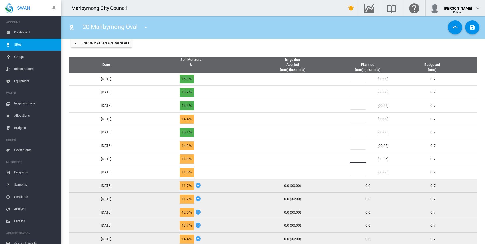
type input "*"
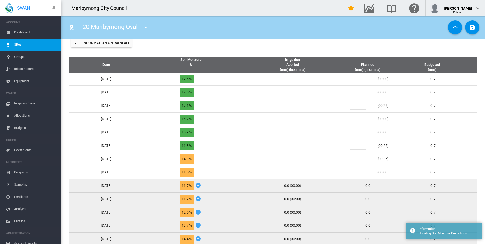
click at [325, 44] on div "Information on Rainfall" at bounding box center [273, 43] width 416 height 20
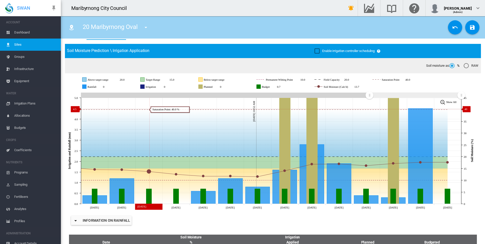
scroll to position [0, 0]
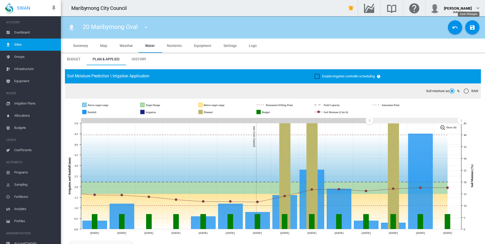
click at [471, 30] on button "Save Changes" at bounding box center [472, 27] width 14 height 14
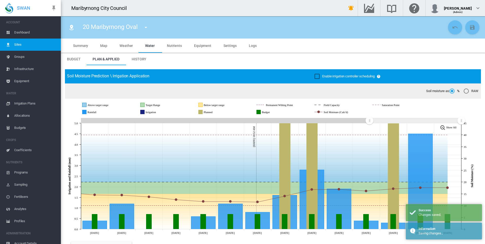
click at [227, 47] on span "Settings" at bounding box center [230, 46] width 13 height 4
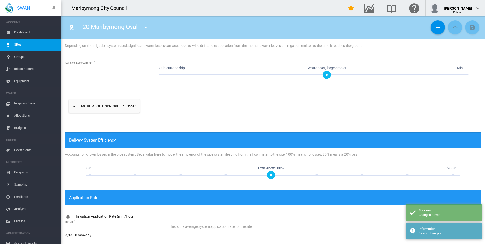
scroll to position [258, 0]
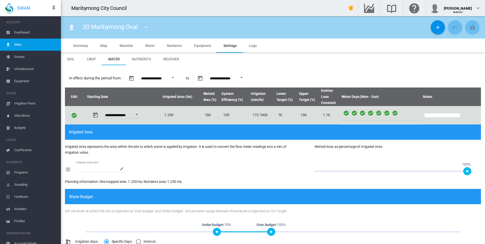
click at [149, 44] on span "Water" at bounding box center [150, 46] width 10 height 4
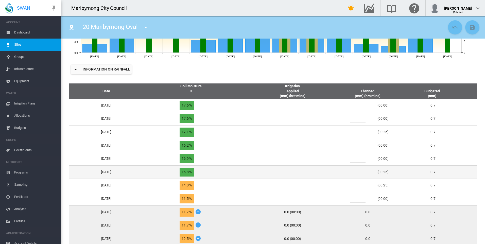
scroll to position [228, 0]
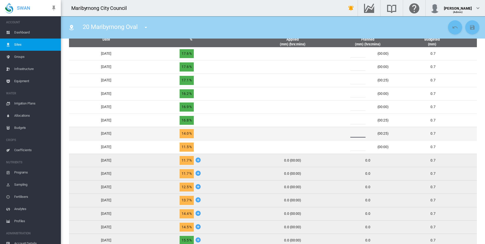
drag, startPoint x: 361, startPoint y: 134, endPoint x: 351, endPoint y: 136, distance: 10.3
click at [351, 136] on div "* (00:25)" at bounding box center [368, 134] width 47 height 8
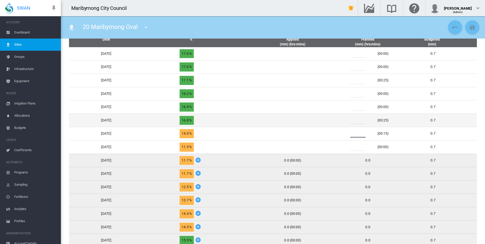
type input "*"
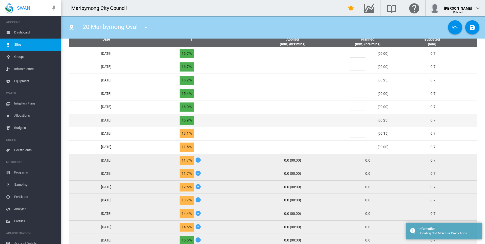
drag, startPoint x: 361, startPoint y: 120, endPoint x: 351, endPoint y: 122, distance: 9.7
click at [351, 122] on div "* (00:25)" at bounding box center [368, 121] width 47 height 8
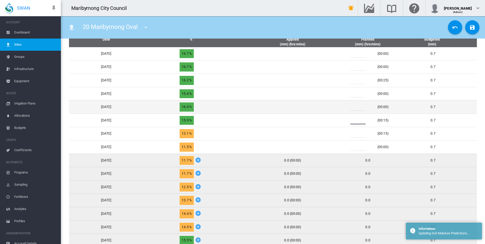
type input "*"
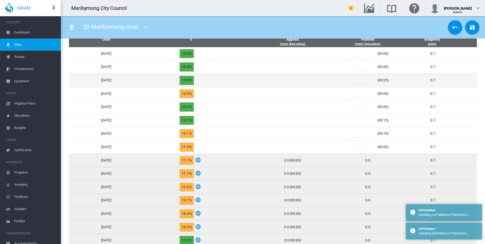
drag, startPoint x: 361, startPoint y: 80, endPoint x: 350, endPoint y: 81, distance: 10.5
click at [350, 81] on div "* (00:25)" at bounding box center [368, 81] width 47 height 8
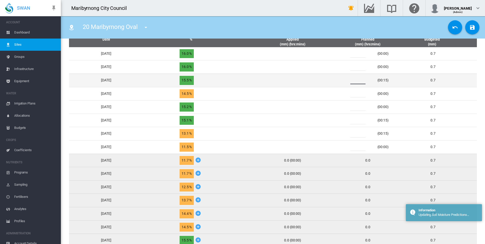
type input "*"
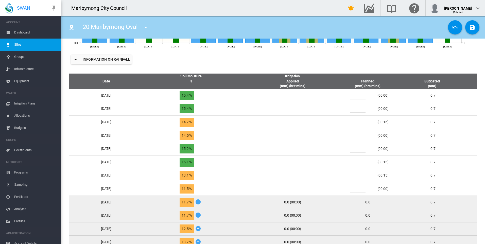
scroll to position [178, 0]
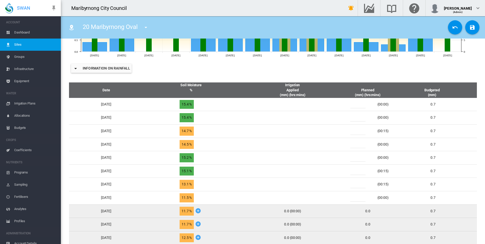
click at [469, 28] on md-icon "icon-content-save" at bounding box center [472, 27] width 6 height 6
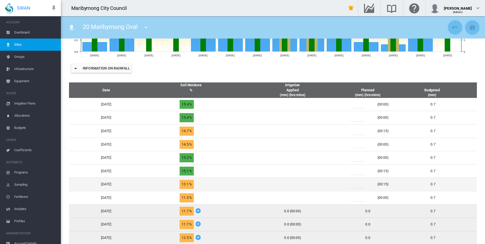
scroll to position [76, 0]
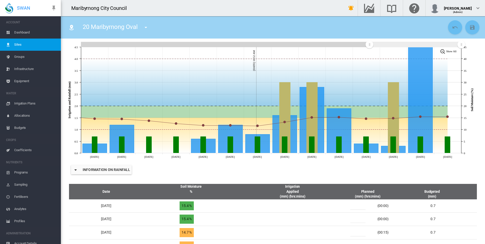
click at [141, 27] on md-menu "01 Angliss Reserve 02 [PERSON_NAME] Oval 03 [PERSON_NAME] Soccer 04 Dodemaide O…" at bounding box center [145, 26] width 13 height 7
click at [144, 26] on md-icon "icon-menu-down" at bounding box center [146, 27] width 6 height 6
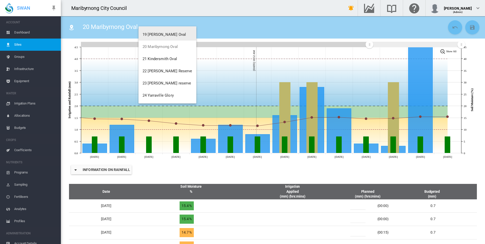
scroll to position [221, 0]
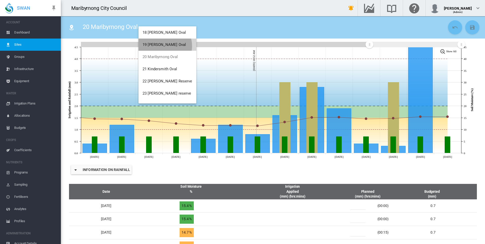
click at [164, 46] on span "19 [PERSON_NAME] Oval" at bounding box center [164, 44] width 43 height 5
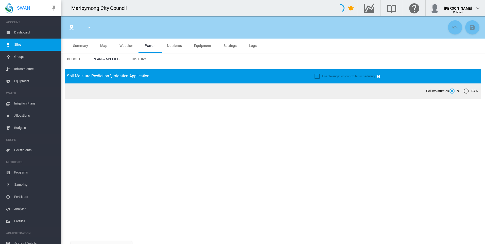
type input "**********"
type input "****"
type input "*********"
type input "*"
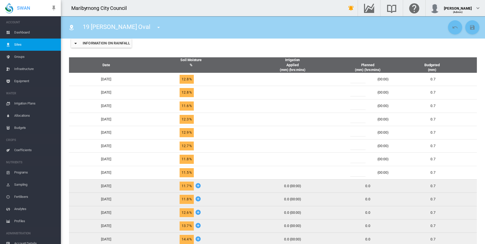
scroll to position [203, 0]
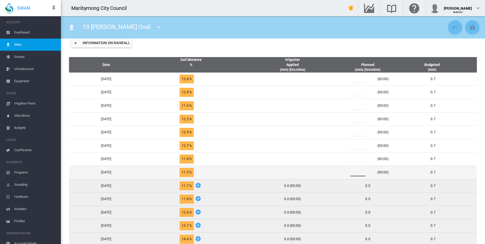
drag, startPoint x: 361, startPoint y: 174, endPoint x: 351, endPoint y: 174, distance: 9.9
click at [351, 174] on div "*" at bounding box center [361, 173] width 30 height 8
type input "*"
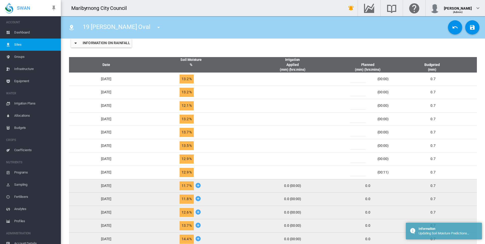
click at [326, 154] on td at bounding box center [293, 158] width 100 height 13
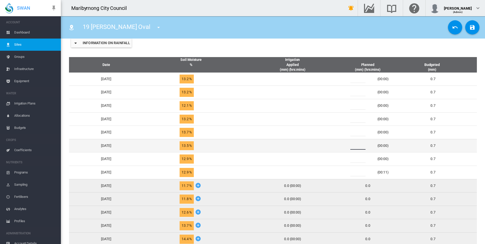
drag, startPoint x: 361, startPoint y: 146, endPoint x: 353, endPoint y: 147, distance: 7.6
click at [353, 147] on div "*" at bounding box center [361, 146] width 30 height 8
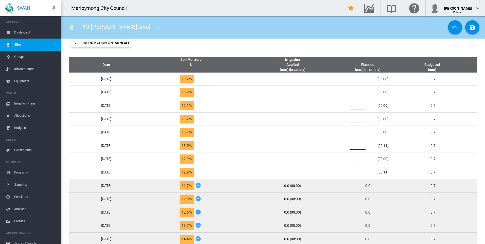
type input "*"
click at [299, 52] on div "Information on Rainfall" at bounding box center [273, 43] width 416 height 20
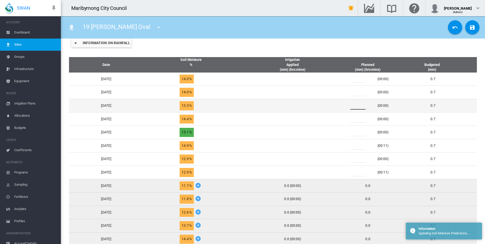
drag, startPoint x: 363, startPoint y: 107, endPoint x: 346, endPoint y: 108, distance: 17.1
click at [346, 108] on tr "Sun, Sep 14 13.3 % *" at bounding box center [273, 105] width 408 height 13
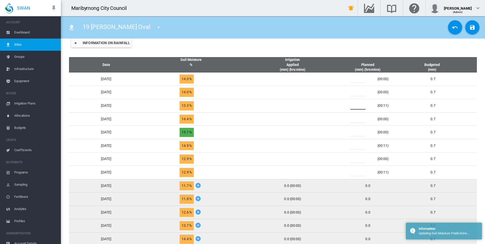
type input "*"
click at [340, 48] on div "Information on Rainfall" at bounding box center [273, 43] width 416 height 20
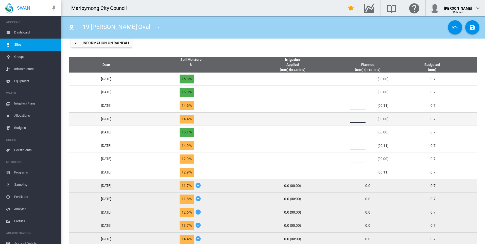
click at [354, 122] on div "*" at bounding box center [361, 119] width 30 height 8
type input "*"
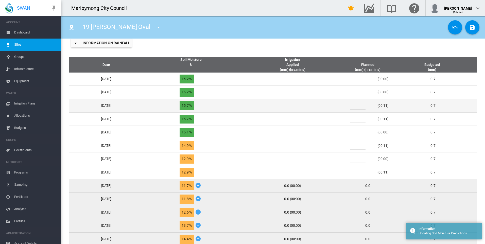
click at [354, 106] on div "*" at bounding box center [361, 106] width 30 height 8
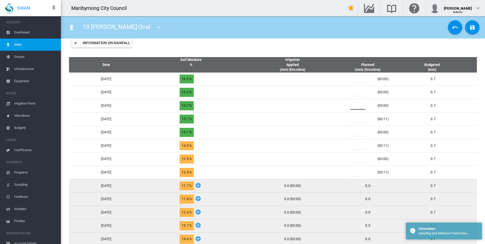
type input "*"
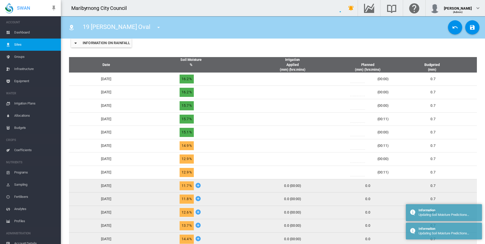
click at [337, 49] on div "Information on Rainfall" at bounding box center [273, 43] width 416 height 20
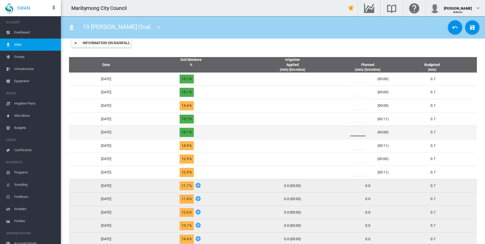
drag, startPoint x: 360, startPoint y: 132, endPoint x: 356, endPoint y: 133, distance: 4.1
click at [356, 133] on div "*" at bounding box center [361, 133] width 30 height 8
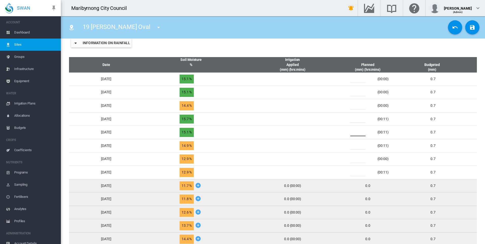
type input "*"
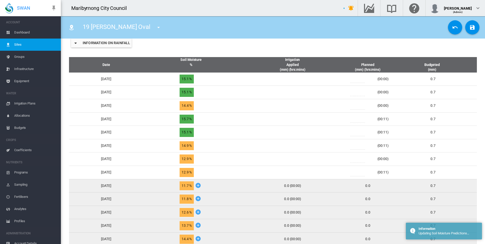
click at [302, 45] on div "Information on Rainfall" at bounding box center [273, 43] width 416 height 20
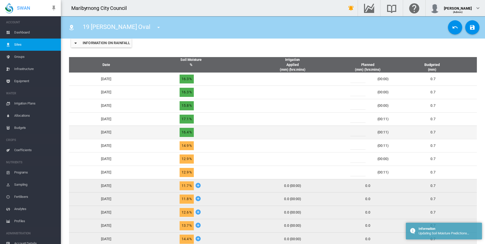
click at [355, 132] on div "*" at bounding box center [361, 133] width 30 height 8
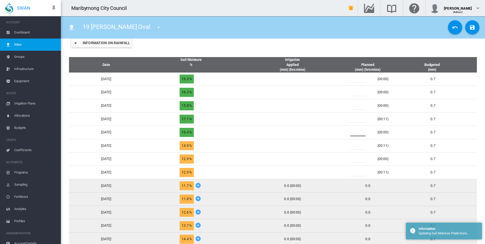
type input "*"
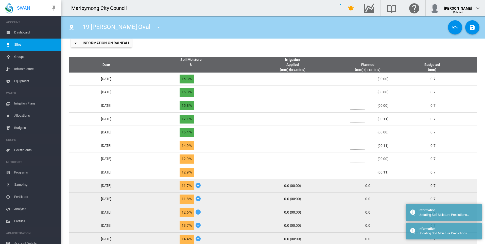
click at [302, 49] on div "Information on Rainfall" at bounding box center [273, 43] width 416 height 20
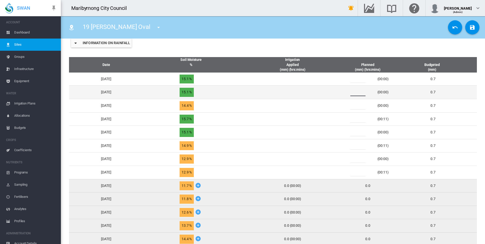
drag, startPoint x: 362, startPoint y: 93, endPoint x: 352, endPoint y: 92, distance: 9.4
click at [353, 92] on div "*" at bounding box center [361, 93] width 30 height 8
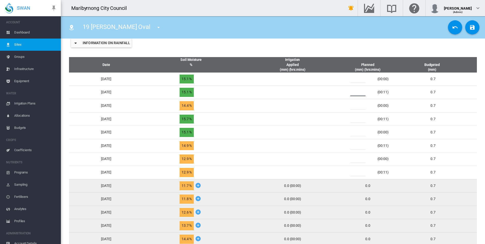
type input "*"
click at [339, 43] on div "Information on Rainfall" at bounding box center [273, 43] width 416 height 20
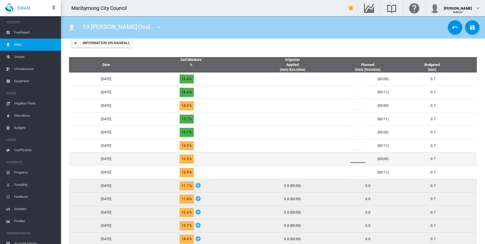
drag, startPoint x: 358, startPoint y: 159, endPoint x: 353, endPoint y: 159, distance: 4.8
click at [353, 159] on div "*" at bounding box center [361, 159] width 30 height 8
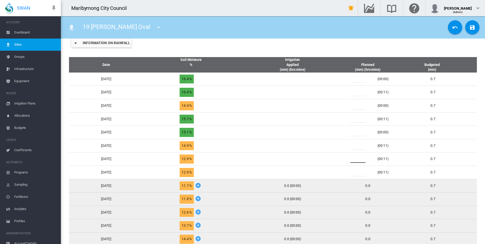
type input "*"
click at [314, 48] on div "Information on Rainfall" at bounding box center [273, 43] width 416 height 20
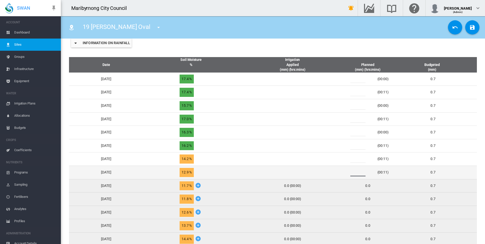
drag, startPoint x: 364, startPoint y: 171, endPoint x: 354, endPoint y: 171, distance: 9.6
click at [354, 171] on div "*" at bounding box center [361, 173] width 30 height 8
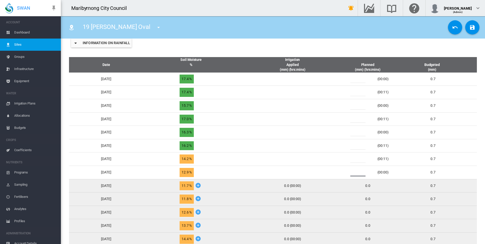
type input "*"
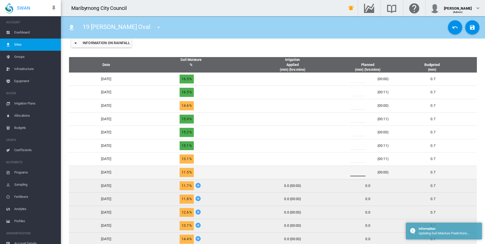
drag, startPoint x: 365, startPoint y: 172, endPoint x: 349, endPoint y: 172, distance: 15.5
click at [349, 172] on td "* (00:00)" at bounding box center [368, 172] width 51 height 13
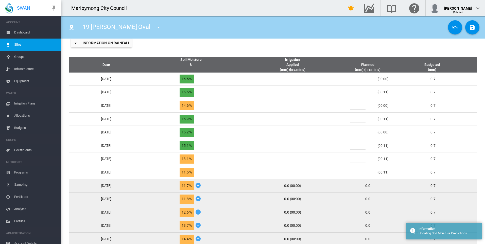
type input "*"
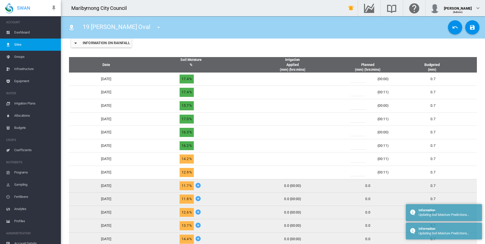
click at [347, 49] on div "Information on Rainfall" at bounding box center [273, 43] width 416 height 20
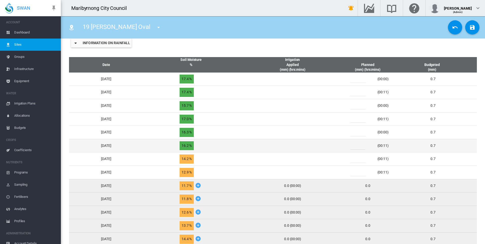
scroll to position [178, 0]
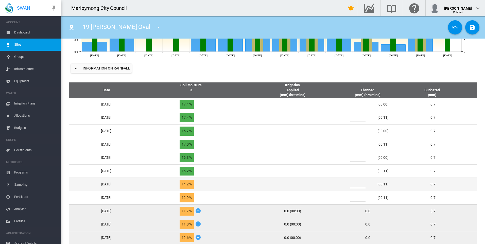
drag, startPoint x: 360, startPoint y: 184, endPoint x: 352, endPoint y: 185, distance: 8.4
click at [352, 185] on div "*" at bounding box center [361, 185] width 30 height 8
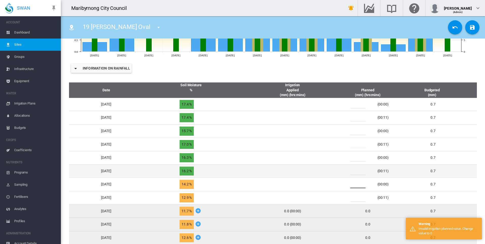
type input "*"
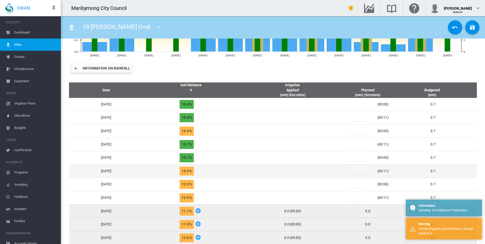
click at [319, 170] on td at bounding box center [293, 170] width 100 height 13
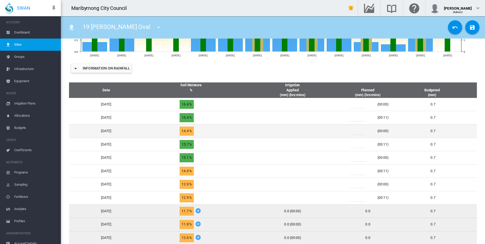
scroll to position [152, 0]
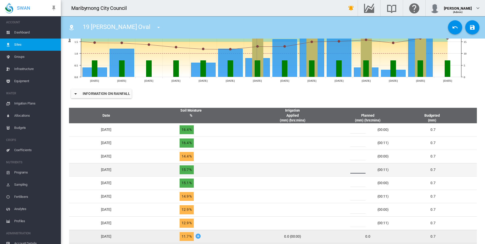
drag, startPoint x: 359, startPoint y: 170, endPoint x: 357, endPoint y: 171, distance: 2.6
click at [357, 171] on input "*" at bounding box center [357, 170] width 15 height 8
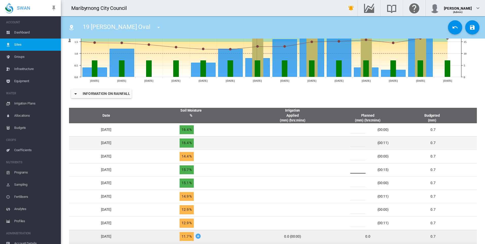
type input "*"
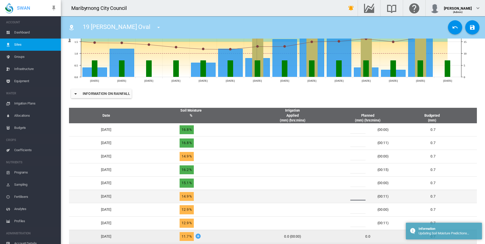
drag, startPoint x: 362, startPoint y: 197, endPoint x: 355, endPoint y: 198, distance: 6.4
click at [355, 198] on div "*" at bounding box center [361, 197] width 30 height 8
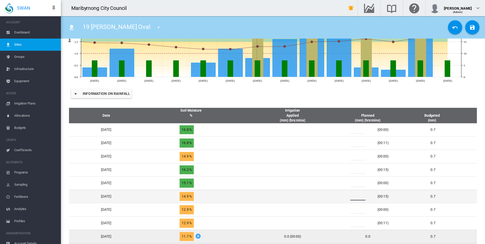
type input "*"
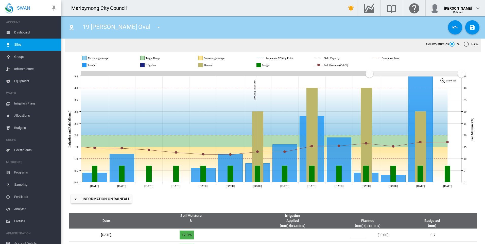
scroll to position [0, 0]
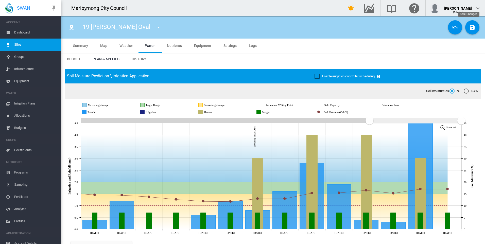
click at [465, 28] on button "Save Changes" at bounding box center [472, 27] width 14 height 14
click at [154, 28] on button "button" at bounding box center [159, 27] width 10 height 10
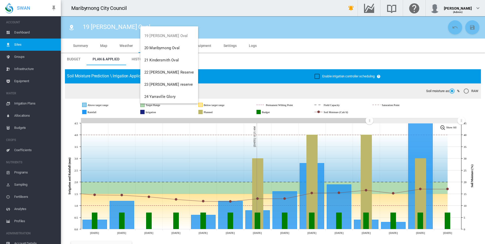
scroll to position [231, 0]
click at [174, 81] on span "23 [PERSON_NAME] reserve" at bounding box center [168, 83] width 49 height 5
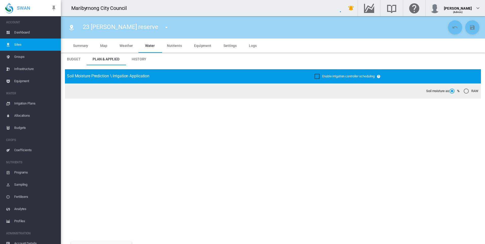
type input "**********"
type input "****"
type input "*********"
type input "**"
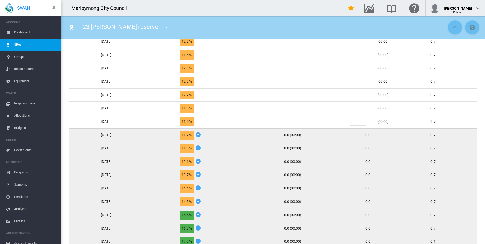
scroll to position [148, 0]
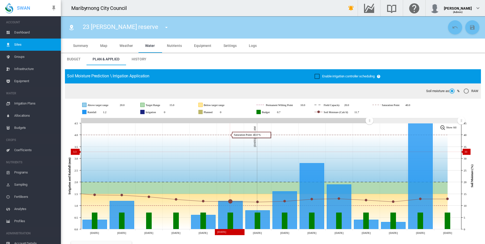
click at [222, 48] on md-tab-item "Settings" at bounding box center [229, 46] width 25 height 14
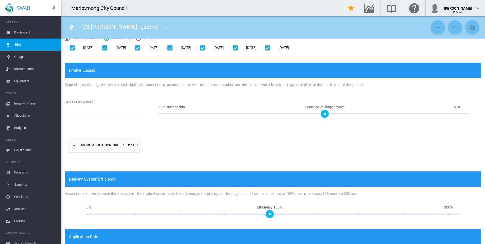
scroll to position [258, 0]
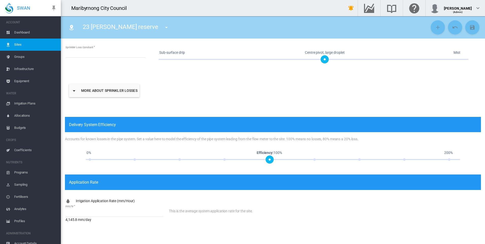
type input "*"
type input "**"
type input "****"
type input "**"
type input "****"
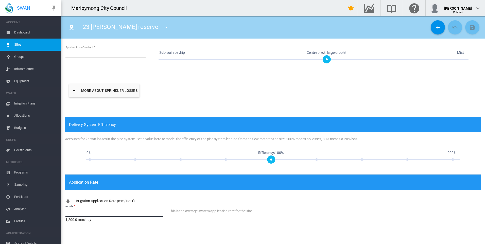
drag, startPoint x: 80, startPoint y: 214, endPoint x: 65, endPoint y: 215, distance: 15.0
click at [65, 215] on div "**********" at bounding box center [273, 25] width 424 height 437
type input "******"
click at [281, 203] on md-content "Irrigation Application Rate (mm/Hour) mm/hr ****** 2,995.0 mm/day This is the a…" at bounding box center [273, 215] width 416 height 34
click at [473, 28] on button "Save Changes" at bounding box center [472, 27] width 14 height 14
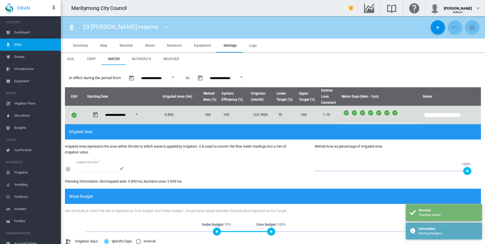
scroll to position [0, 0]
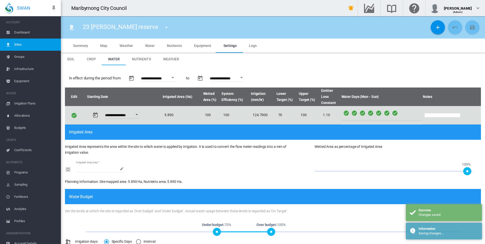
click at [85, 45] on span "Summary" at bounding box center [80, 46] width 15 height 4
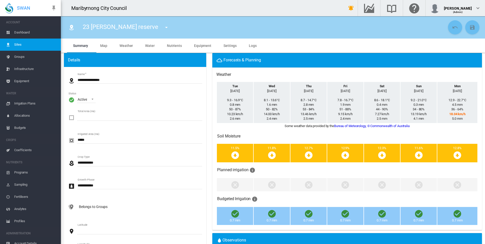
click at [149, 45] on span "Water" at bounding box center [150, 46] width 10 height 4
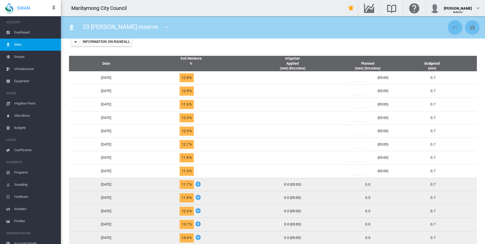
scroll to position [254, 0]
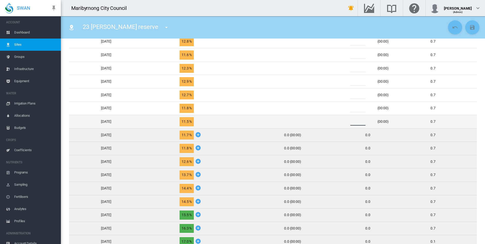
drag, startPoint x: 363, startPoint y: 123, endPoint x: 350, endPoint y: 124, distance: 13.0
click at [350, 124] on td "* (00:00)" at bounding box center [368, 121] width 51 height 13
type input "*"
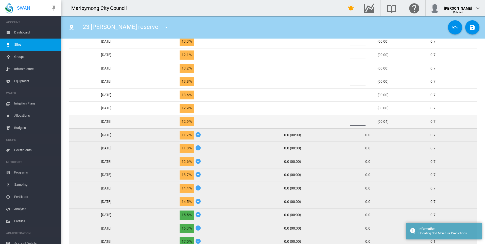
drag, startPoint x: 362, startPoint y: 122, endPoint x: 354, endPoint y: 123, distance: 8.1
click at [354, 123] on div "*" at bounding box center [361, 122] width 30 height 8
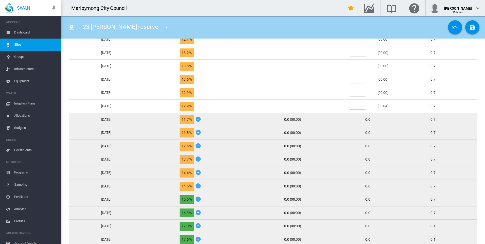
scroll to position [279, 0]
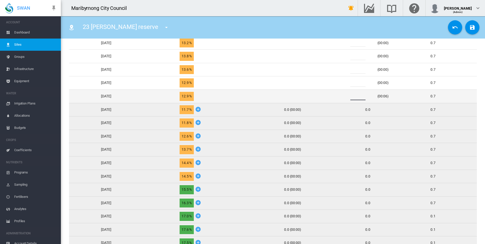
type input "*"
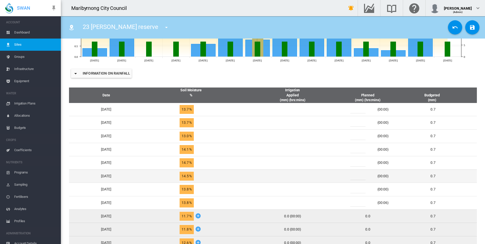
scroll to position [179, 0]
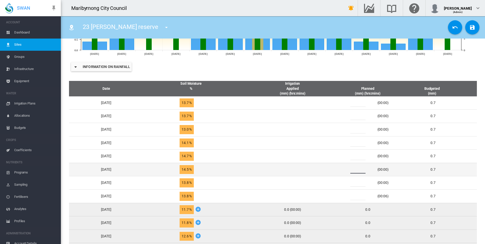
drag, startPoint x: 359, startPoint y: 169, endPoint x: 352, endPoint y: 171, distance: 7.2
click at [352, 171] on div "*" at bounding box center [361, 170] width 30 height 8
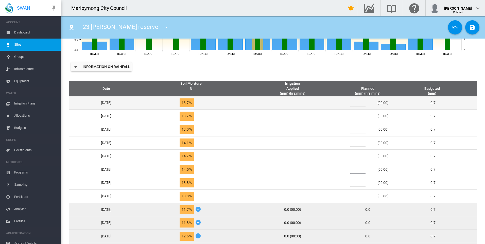
type input "*"
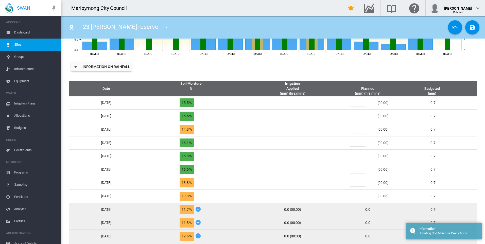
click at [328, 90] on th "Irrigation Applied (mm) (hrs:mins)" at bounding box center [293, 88] width 100 height 15
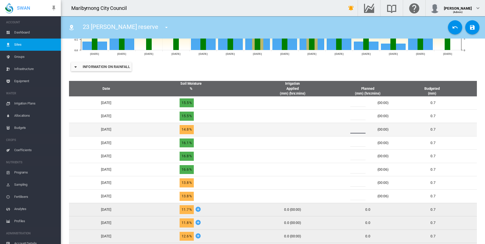
drag, startPoint x: 361, startPoint y: 129, endPoint x: 352, endPoint y: 130, distance: 8.7
click at [353, 130] on div "*" at bounding box center [361, 130] width 30 height 8
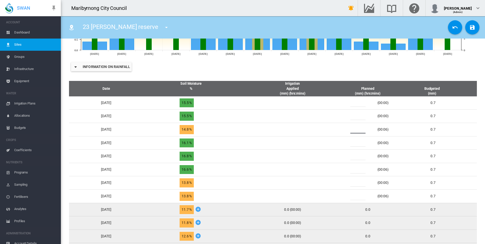
type input "*"
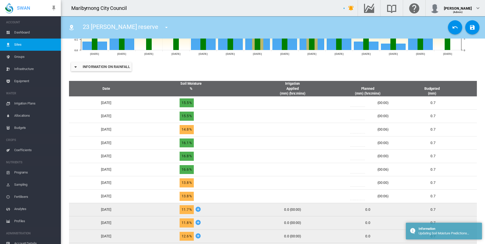
click at [331, 91] on th "Irrigation Applied (mm) (hrs:mins)" at bounding box center [293, 88] width 100 height 15
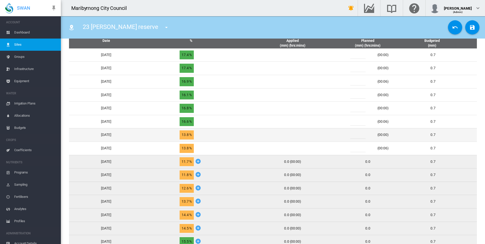
scroll to position [228, 0]
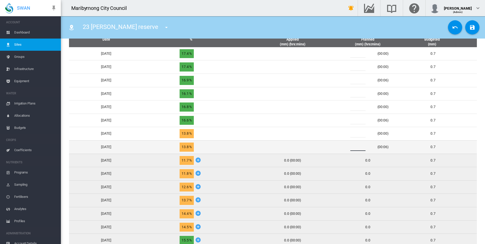
drag, startPoint x: 363, startPoint y: 145, endPoint x: 358, endPoint y: 146, distance: 5.2
click at [358, 146] on input "*" at bounding box center [357, 147] width 15 height 8
type input "*"
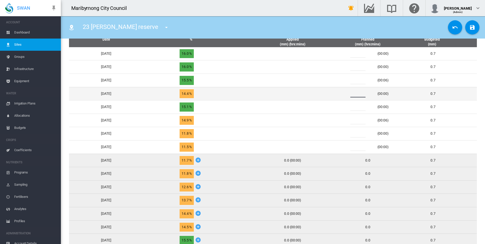
drag, startPoint x: 361, startPoint y: 93, endPoint x: 352, endPoint y: 95, distance: 8.9
click at [352, 95] on div "*" at bounding box center [361, 94] width 30 height 8
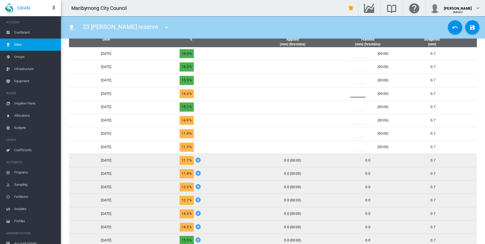
click at [272, 39] on th "Irrigation Applied (mm) (hrs:mins)" at bounding box center [293, 39] width 100 height 15
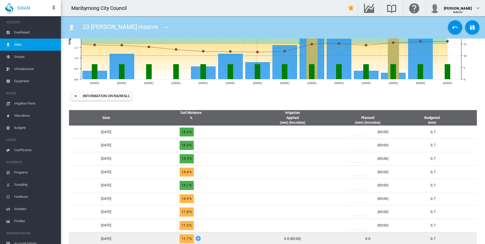
scroll to position [203, 0]
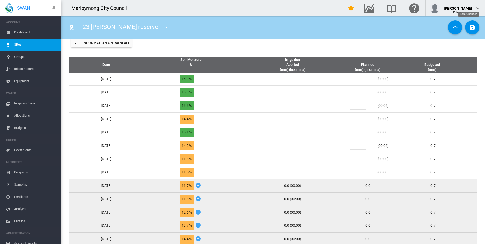
click at [471, 26] on md-icon "icon-content-save" at bounding box center [472, 27] width 6 height 6
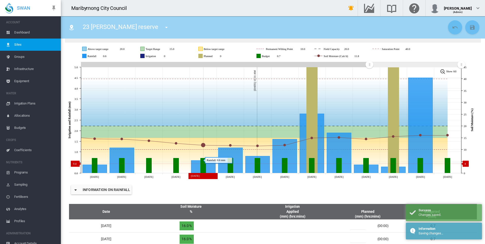
scroll to position [0, 0]
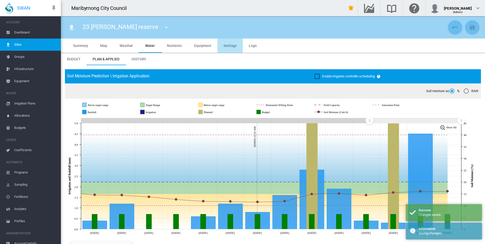
click at [225, 45] on span "Settings" at bounding box center [230, 46] width 13 height 4
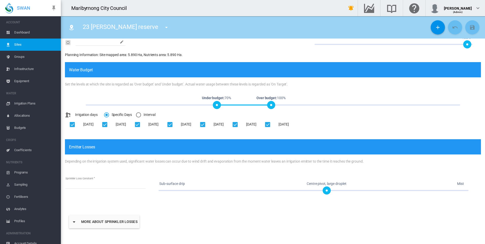
scroll to position [258, 0]
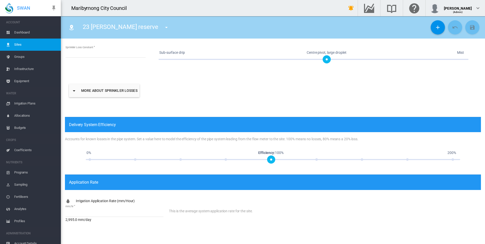
click at [275, 215] on div "This is the average system application rate for the site." at bounding box center [325, 216] width 312 height 24
click at [229, 214] on div "This is the average system application rate for the site." at bounding box center [325, 216] width 312 height 24
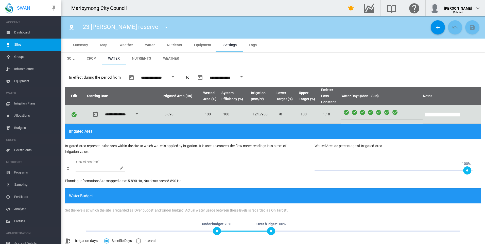
scroll to position [0, 0]
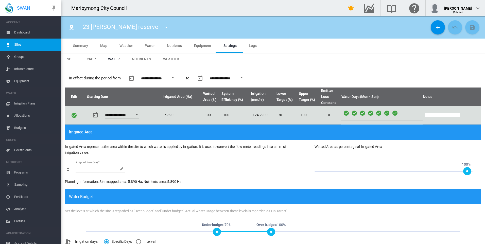
click at [148, 45] on span "Water" at bounding box center [150, 46] width 10 height 4
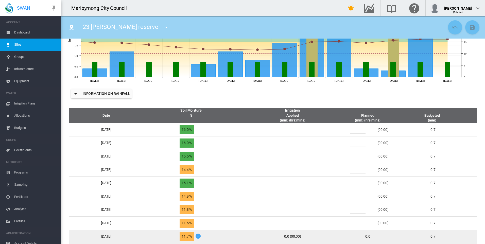
scroll to position [25, 0]
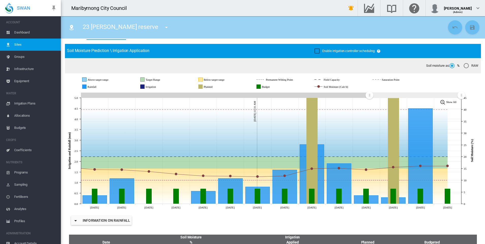
click at [129, 28] on span "23 [PERSON_NAME] reserve" at bounding box center [121, 26] width 76 height 7
click at [163, 27] on md-icon "icon-menu-down" at bounding box center [166, 27] width 6 height 6
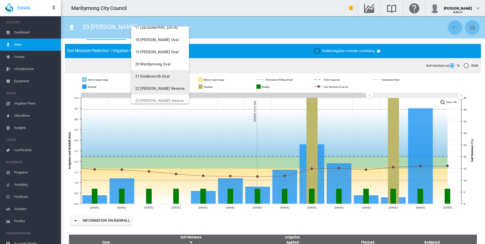
scroll to position [206, 0]
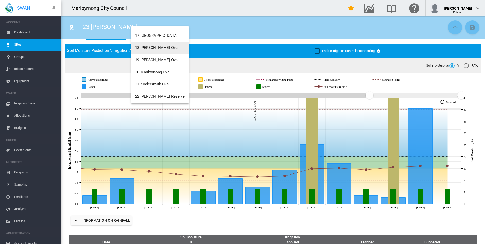
click at [158, 48] on span "18 [PERSON_NAME] Oval" at bounding box center [156, 47] width 43 height 5
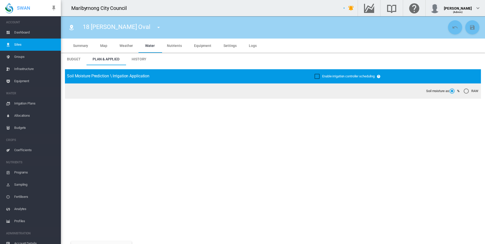
type input "**********"
type input "***"
type input "*********"
type input "**"
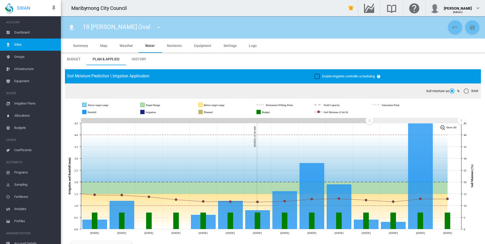
click at [220, 46] on md-tab-item "Settings" at bounding box center [229, 46] width 25 height 14
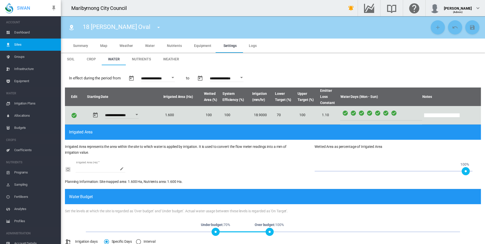
scroll to position [258, 0]
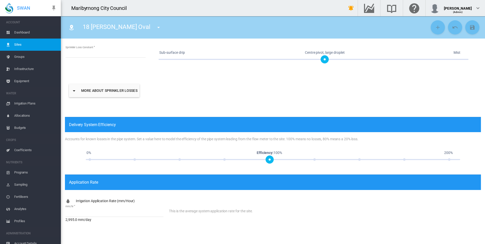
type input "*"
type input "**"
type input "***"
type input "****"
type input "***"
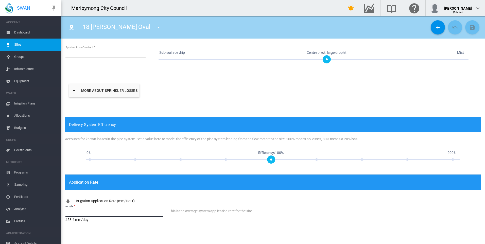
drag, startPoint x: 85, startPoint y: 214, endPoint x: 54, endPoint y: 213, distance: 31.0
click at [54, 214] on div "SWAN ACCOUNT Dashboard Sites Groups Infrastructure Equipment WATER" at bounding box center [242, 122] width 485 height 244
type input "****"
drag, startPoint x: 310, startPoint y: 220, endPoint x: 312, endPoint y: 218, distance: 3.1
click at [310, 220] on div "This is the average system application rate for the site." at bounding box center [325, 216] width 312 height 24
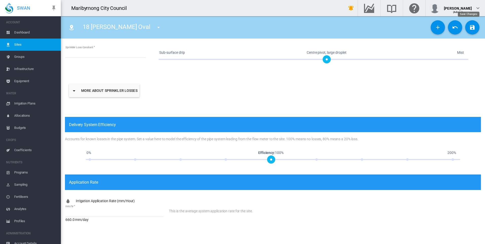
click at [469, 29] on md-icon "icon-content-save" at bounding box center [472, 27] width 6 height 6
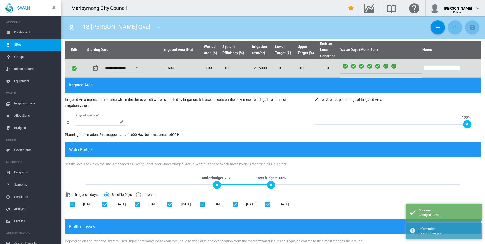
scroll to position [0, 0]
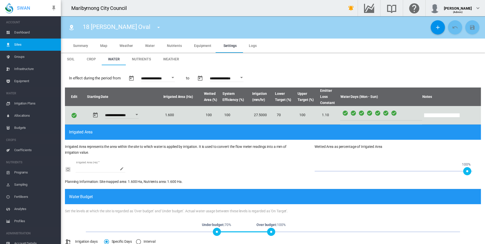
click at [146, 46] on span "Water" at bounding box center [150, 46] width 10 height 4
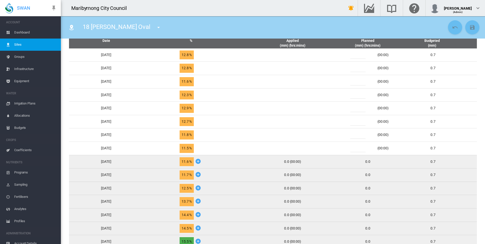
scroll to position [228, 0]
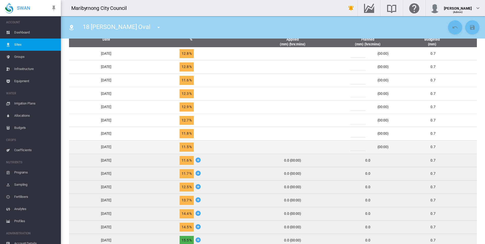
drag, startPoint x: 366, startPoint y: 146, endPoint x: 340, endPoint y: 148, distance: 26.4
click at [340, 148] on tr "[DATE] 11.5 % *" at bounding box center [273, 146] width 408 height 13
type input "*"
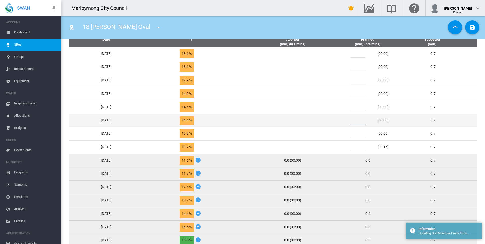
drag, startPoint x: 353, startPoint y: 121, endPoint x: 347, endPoint y: 123, distance: 6.9
click at [346, 123] on tr "Thu, Sep 11 14.4 % *" at bounding box center [273, 120] width 408 height 13
type input "*"
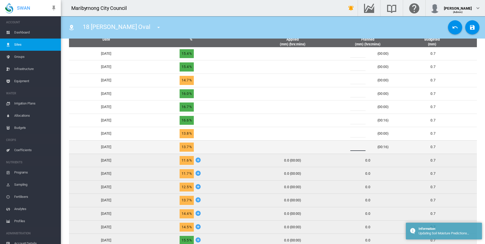
drag, startPoint x: 358, startPoint y: 146, endPoint x: 351, endPoint y: 146, distance: 6.6
click at [352, 146] on div "*" at bounding box center [361, 147] width 30 height 8
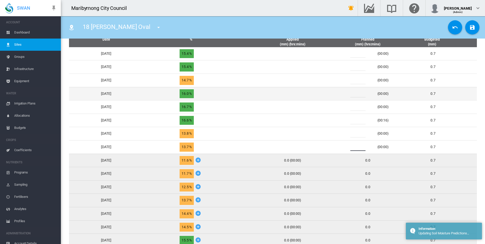
type input "*"
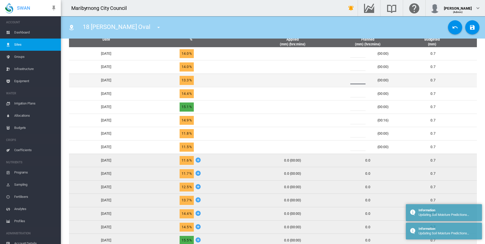
drag, startPoint x: 365, startPoint y: 79, endPoint x: 346, endPoint y: 79, distance: 18.5
click at [346, 79] on tr "Sun, Sep 14 13.3 % *" at bounding box center [273, 80] width 408 height 13
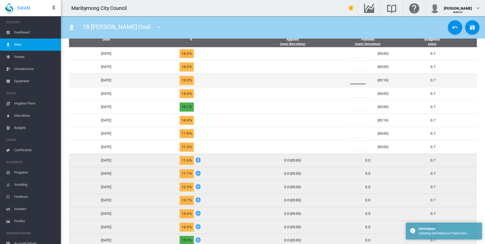
type input "*"
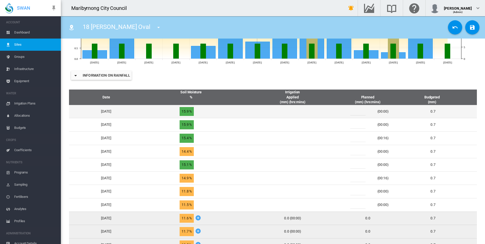
scroll to position [178, 0]
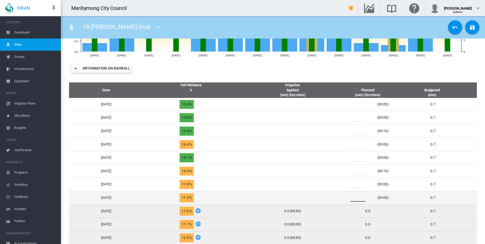
drag, startPoint x: 359, startPoint y: 197, endPoint x: 352, endPoint y: 198, distance: 6.6
click at [352, 198] on div "*" at bounding box center [361, 198] width 30 height 8
type input "*"
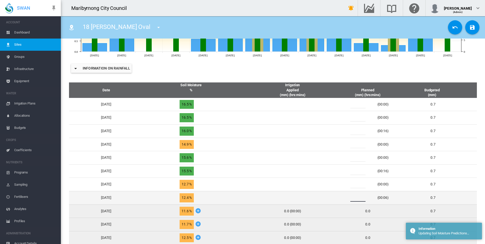
drag, startPoint x: 360, startPoint y: 197, endPoint x: 350, endPoint y: 197, distance: 10.7
click at [350, 197] on div "* (00:06)" at bounding box center [368, 198] width 47 height 8
type input "*"
drag, startPoint x: 366, startPoint y: 199, endPoint x: 352, endPoint y: 200, distance: 13.7
click at [352, 200] on div "*" at bounding box center [361, 198] width 30 height 8
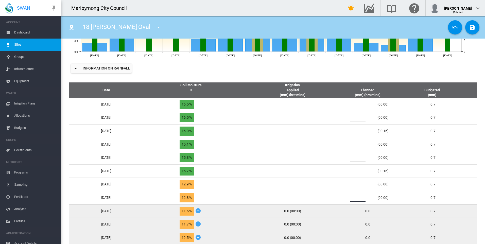
type input "*"
click at [314, 76] on div "Information on Rainfall" at bounding box center [273, 68] width 416 height 20
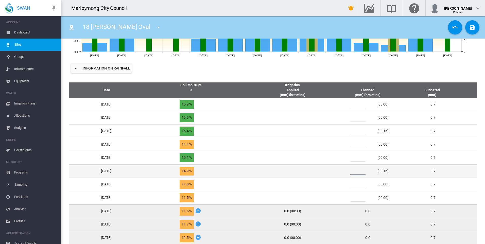
drag, startPoint x: 363, startPoint y: 171, endPoint x: 351, endPoint y: 171, distance: 12.2
click at [351, 171] on div "* (00:16)" at bounding box center [368, 171] width 47 height 8
type input "*"
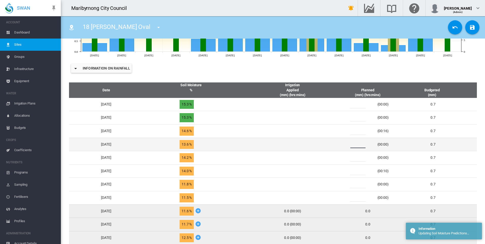
drag, startPoint x: 362, startPoint y: 145, endPoint x: 350, endPoint y: 145, distance: 11.7
click at [351, 145] on div "* (00:00)" at bounding box center [368, 145] width 47 height 8
type input "*"
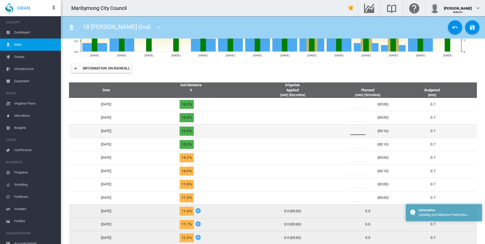
drag, startPoint x: 359, startPoint y: 130, endPoint x: 344, endPoint y: 132, distance: 14.6
click at [344, 132] on tr "Sun, Sep 14 16.0 % *" at bounding box center [273, 130] width 408 height 13
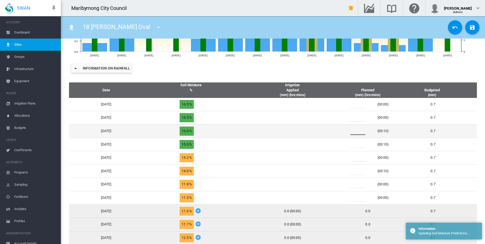
type input "*"
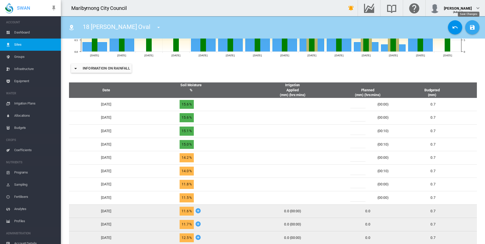
click at [471, 28] on md-icon "icon-content-save" at bounding box center [472, 27] width 6 height 6
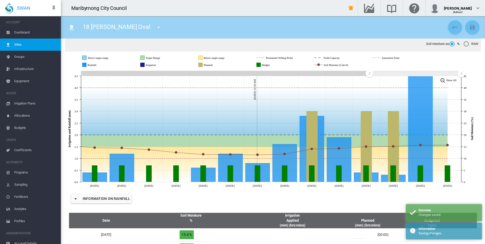
scroll to position [0, 0]
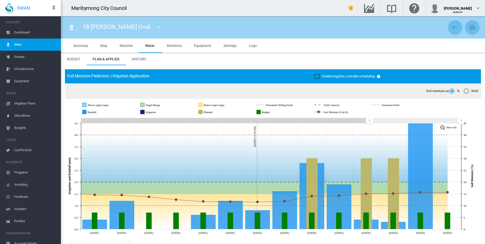
click at [156, 27] on md-icon "icon-menu-down" at bounding box center [159, 27] width 6 height 6
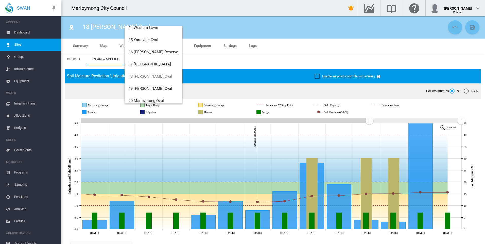
scroll to position [180, 0]
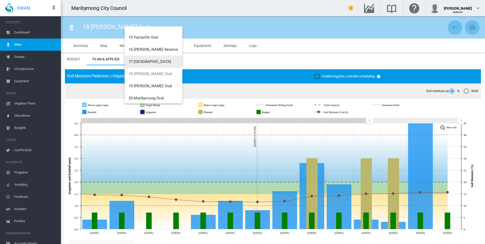
click at [160, 63] on span "17 [GEOGRAPHIC_DATA]" at bounding box center [150, 61] width 42 height 5
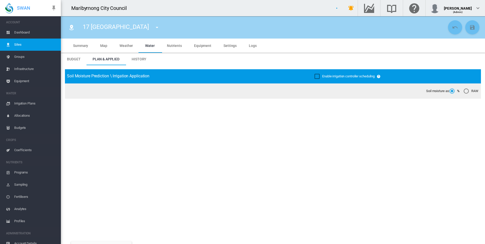
type input "**********"
type input "****"
type input "*********"
type input "**"
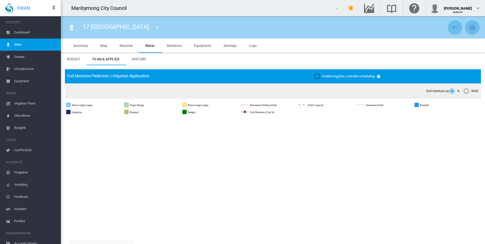
click at [224, 46] on span "Settings" at bounding box center [230, 46] width 13 height 4
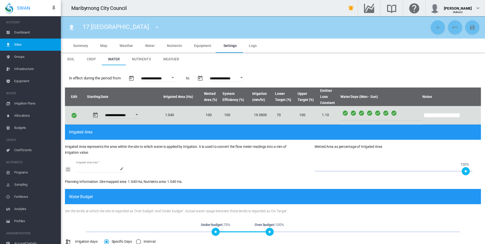
scroll to position [258, 0]
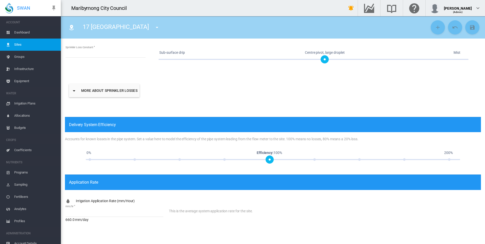
type input "*"
type input "**"
type input "****"
type input "*****"
type input "****"
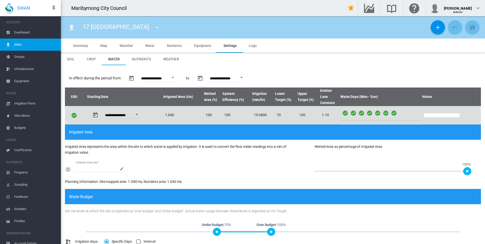
scroll to position [258, 0]
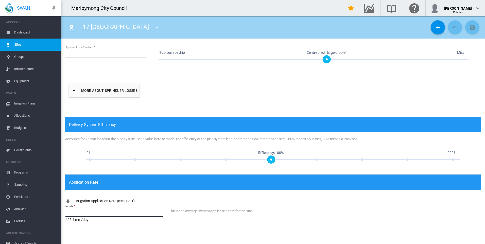
drag, startPoint x: 78, startPoint y: 211, endPoint x: 62, endPoint y: 212, distance: 16.2
click at [62, 212] on div "**********" at bounding box center [273, 25] width 424 height 437
type input "***"
click at [266, 220] on div "This is the average system application rate for the site." at bounding box center [325, 216] width 312 height 24
click at [470, 28] on md-icon "icon-content-save" at bounding box center [472, 27] width 6 height 6
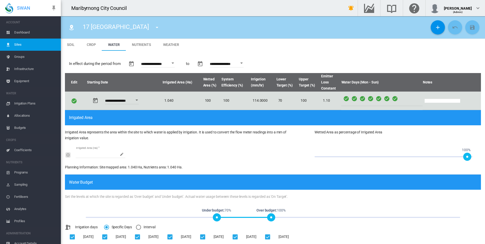
scroll to position [0, 0]
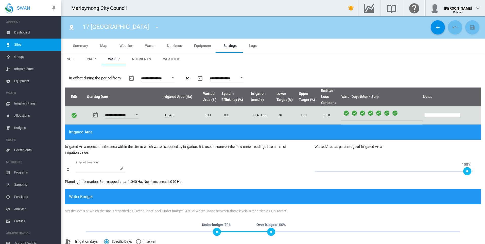
click at [151, 42] on md-tab-item "Water" at bounding box center [150, 46] width 22 height 14
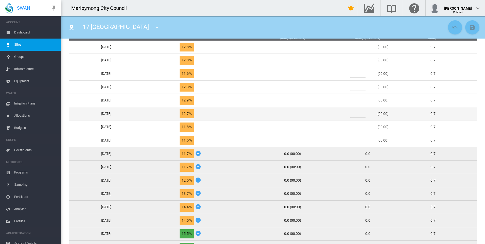
scroll to position [203, 0]
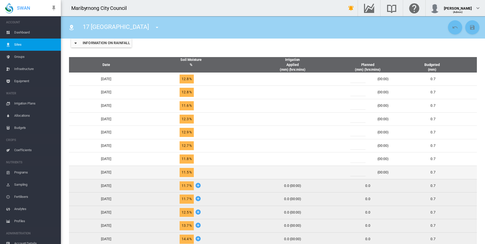
drag, startPoint x: 358, startPoint y: 171, endPoint x: 344, endPoint y: 172, distance: 14.0
click at [344, 172] on tr "[DATE] 11.5 % *" at bounding box center [273, 172] width 408 height 13
type input "*"
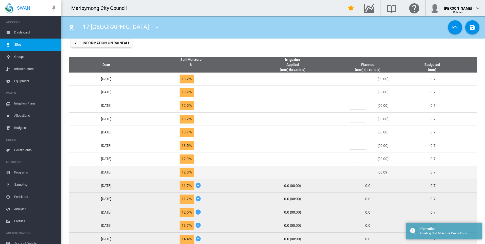
drag, startPoint x: 361, startPoint y: 173, endPoint x: 352, endPoint y: 173, distance: 9.4
click at [352, 173] on div "*" at bounding box center [361, 173] width 30 height 8
type input "*"
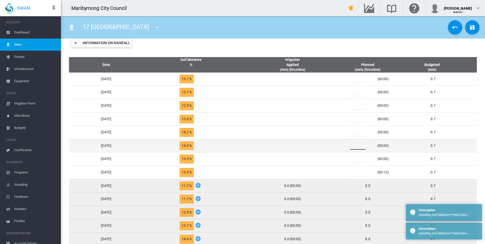
drag, startPoint x: 362, startPoint y: 146, endPoint x: 352, endPoint y: 146, distance: 9.1
click at [352, 146] on div "*" at bounding box center [361, 146] width 30 height 8
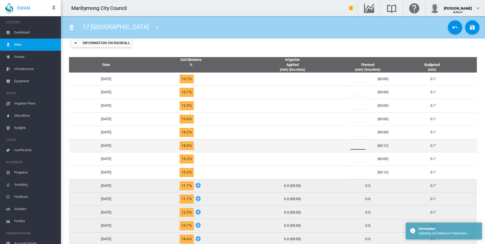
type input "*"
drag, startPoint x: 363, startPoint y: 145, endPoint x: 346, endPoint y: 145, distance: 17.0
click at [346, 145] on tr "[DATE] 15.7 % *" at bounding box center [273, 145] width 408 height 13
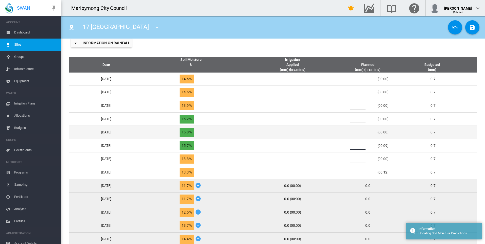
type input "*"
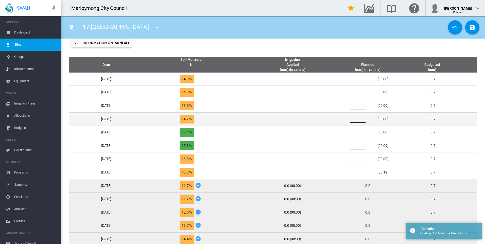
drag, startPoint x: 359, startPoint y: 120, endPoint x: 349, endPoint y: 120, distance: 9.9
click at [349, 120] on td "* (00:00)" at bounding box center [368, 118] width 51 height 13
type input "*"
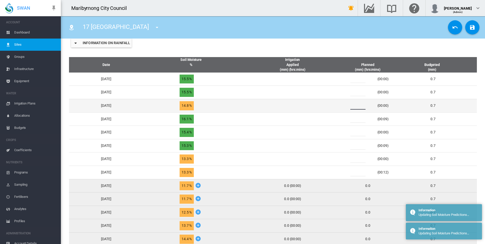
drag, startPoint x: 364, startPoint y: 105, endPoint x: 352, endPoint y: 106, distance: 11.9
click at [352, 106] on div "*" at bounding box center [361, 106] width 30 height 8
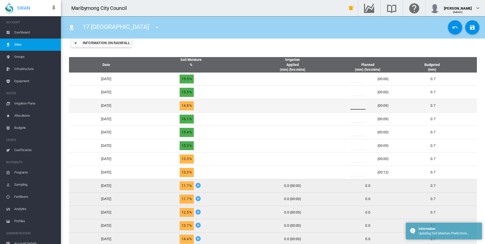
type input "*"
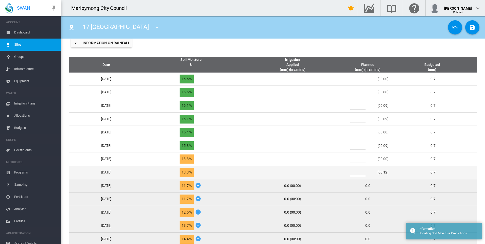
drag, startPoint x: 360, startPoint y: 172, endPoint x: 352, endPoint y: 172, distance: 7.4
click at [352, 172] on div "*" at bounding box center [361, 173] width 30 height 8
type input "*"
drag, startPoint x: 359, startPoint y: 173, endPoint x: 349, endPoint y: 173, distance: 9.9
click at [349, 173] on td "* (00:09)" at bounding box center [368, 172] width 51 height 13
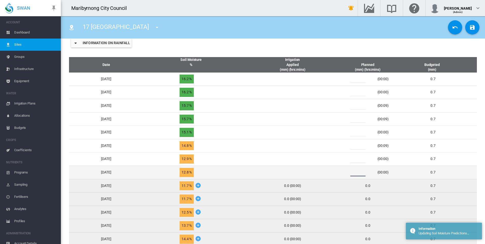
type input "*"
drag, startPoint x: 362, startPoint y: 175, endPoint x: 348, endPoint y: 175, distance: 14.5
click at [348, 175] on tr "[DATE] 11.5 % *" at bounding box center [273, 172] width 408 height 13
type input "*"
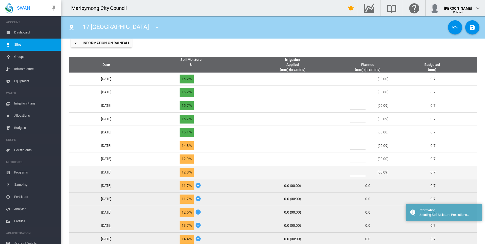
drag, startPoint x: 360, startPoint y: 174, endPoint x: 353, endPoint y: 174, distance: 7.4
click at [354, 174] on div "*" at bounding box center [361, 173] width 30 height 8
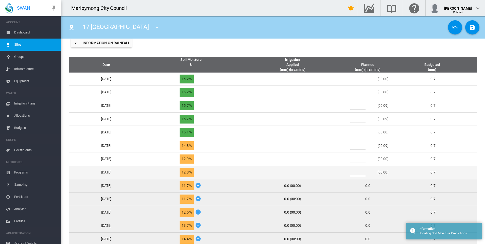
type input "*"
drag, startPoint x: 360, startPoint y: 173, endPoint x: 350, endPoint y: 173, distance: 9.9
click at [350, 173] on div "* (00:00)" at bounding box center [368, 173] width 47 height 8
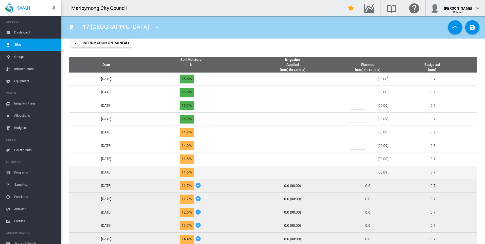
type input "*"
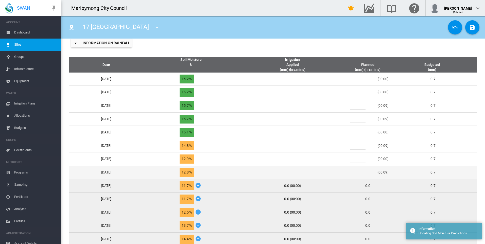
drag, startPoint x: 361, startPoint y: 173, endPoint x: 353, endPoint y: 173, distance: 7.6
click at [354, 173] on div "*" at bounding box center [361, 173] width 30 height 8
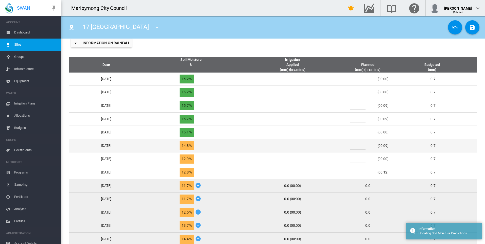
type input "*"
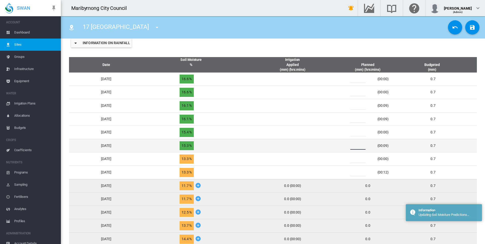
drag, startPoint x: 360, startPoint y: 145, endPoint x: 356, endPoint y: 146, distance: 4.1
click at [356, 146] on input "*" at bounding box center [357, 146] width 15 height 8
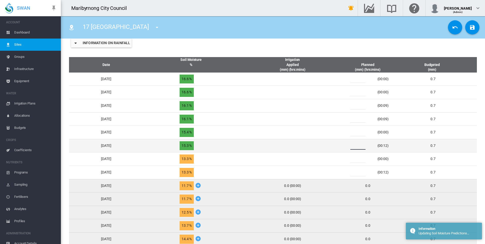
type input "*"
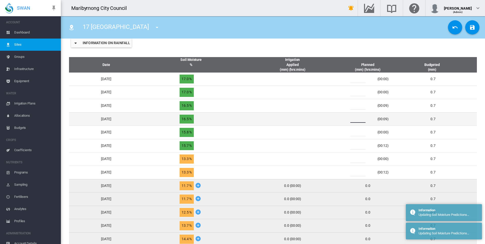
drag, startPoint x: 361, startPoint y: 116, endPoint x: 351, endPoint y: 116, distance: 9.6
click at [351, 116] on div "* (00:09)" at bounding box center [368, 119] width 47 height 8
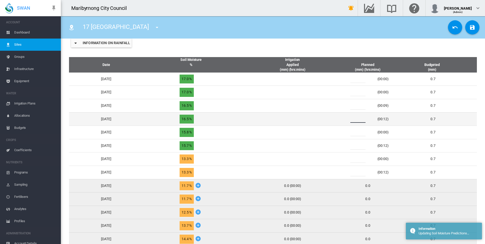
type input "*"
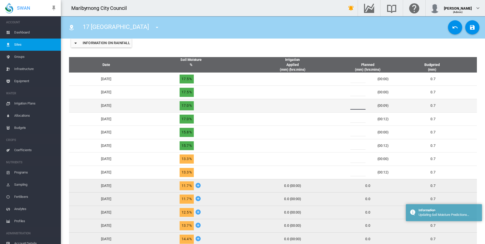
drag, startPoint x: 360, startPoint y: 106, endPoint x: 353, endPoint y: 106, distance: 7.4
click at [353, 106] on div "*" at bounding box center [361, 106] width 30 height 8
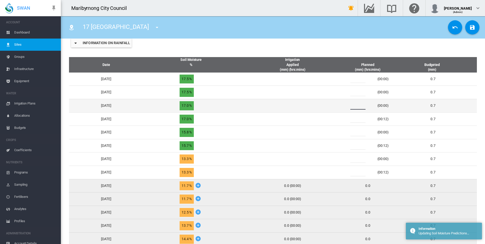
type input "*"
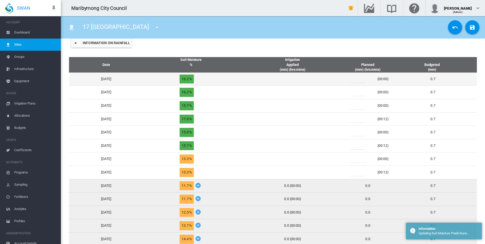
click at [354, 79] on div "*" at bounding box center [361, 79] width 30 height 8
type input "*"
drag, startPoint x: 358, startPoint y: 80, endPoint x: 353, endPoint y: 80, distance: 4.8
click at [353, 80] on div "*" at bounding box center [361, 79] width 30 height 8
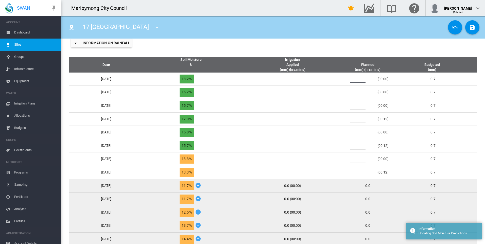
type input "*"
click at [342, 49] on div "Information on Rainfall" at bounding box center [273, 43] width 416 height 20
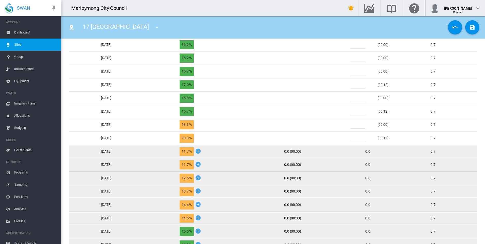
scroll to position [228, 0]
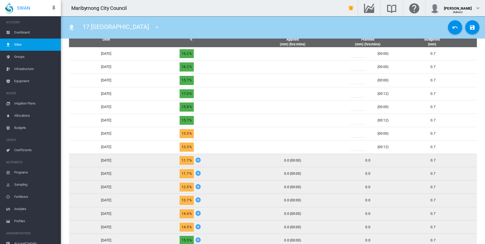
click at [375, 160] on div "0.0" at bounding box center [368, 160] width 47 height 5
drag, startPoint x: 375, startPoint y: 160, endPoint x: 358, endPoint y: 161, distance: 16.8
click at [361, 161] on div "0.0" at bounding box center [368, 160] width 47 height 5
click at [201, 161] on icon at bounding box center [198, 160] width 6 height 6
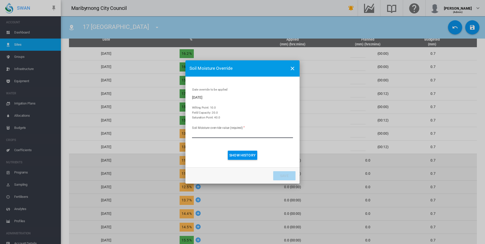
click at [291, 69] on md-icon "icon-close" at bounding box center [293, 68] width 6 height 6
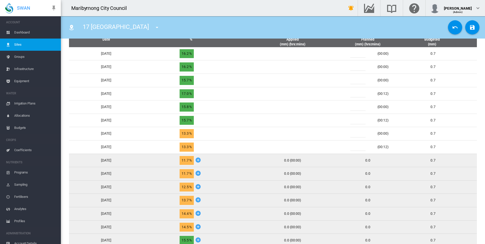
click at [201, 160] on icon at bounding box center [198, 160] width 6 height 6
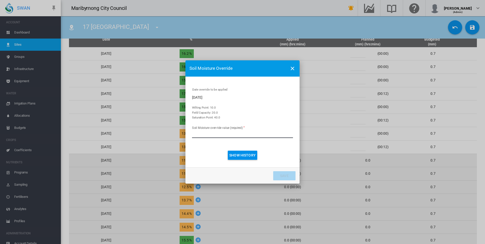
click at [292, 67] on md-icon "icon-close" at bounding box center [293, 68] width 6 height 6
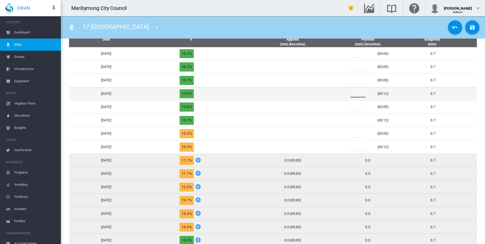
click at [356, 92] on div "*" at bounding box center [361, 94] width 30 height 8
type input "*"
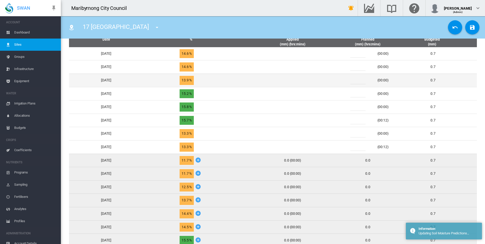
drag, startPoint x: 361, startPoint y: 80, endPoint x: 353, endPoint y: 80, distance: 7.1
click at [354, 80] on div "*" at bounding box center [361, 81] width 30 height 8
type input "*"
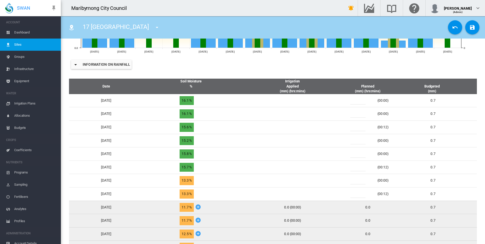
scroll to position [178, 0]
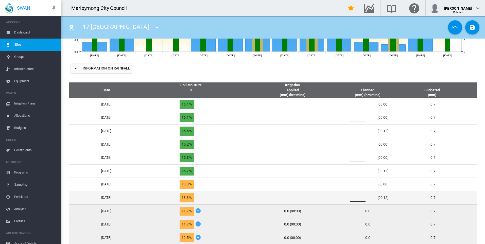
drag, startPoint x: 362, startPoint y: 197, endPoint x: 357, endPoint y: 197, distance: 4.8
click at [357, 197] on input "*" at bounding box center [357, 198] width 15 height 8
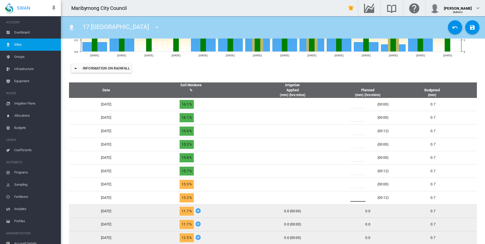
click at [283, 75] on div "Information on Rainfall" at bounding box center [273, 68] width 416 height 20
